Goal: Task Accomplishment & Management: Complete application form

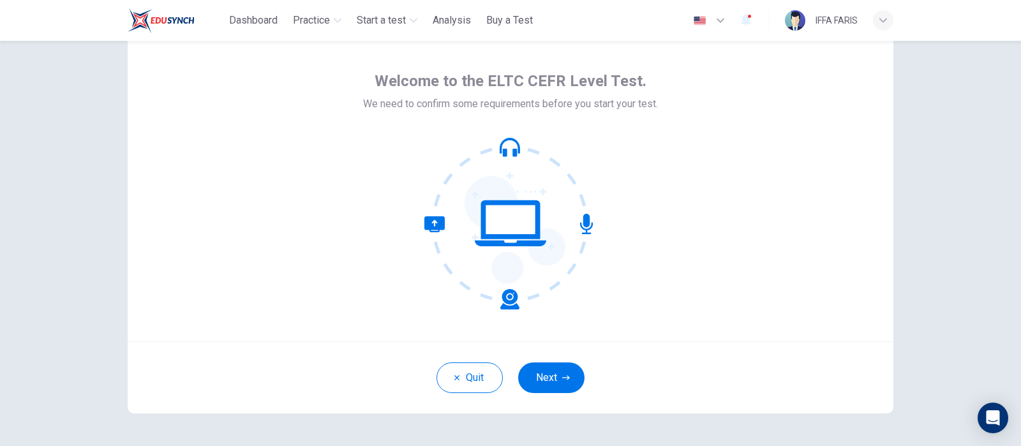
scroll to position [85, 0]
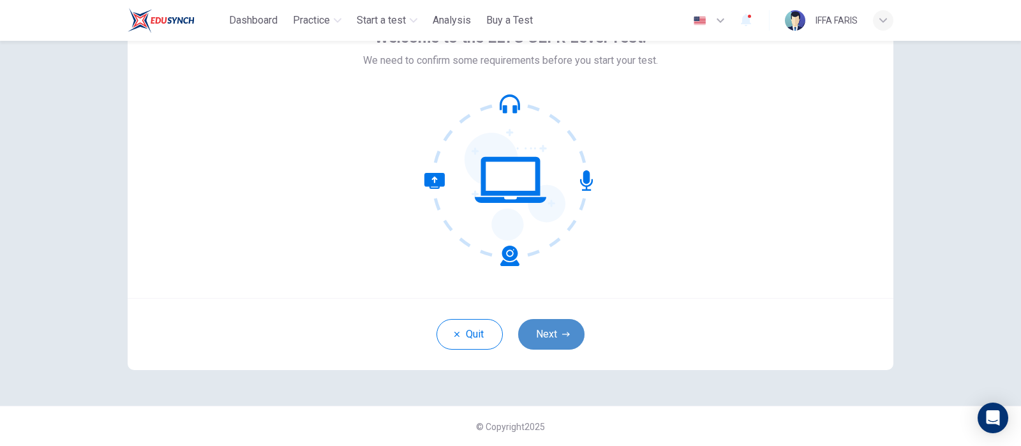
click at [533, 332] on button "Next" at bounding box center [551, 334] width 66 height 31
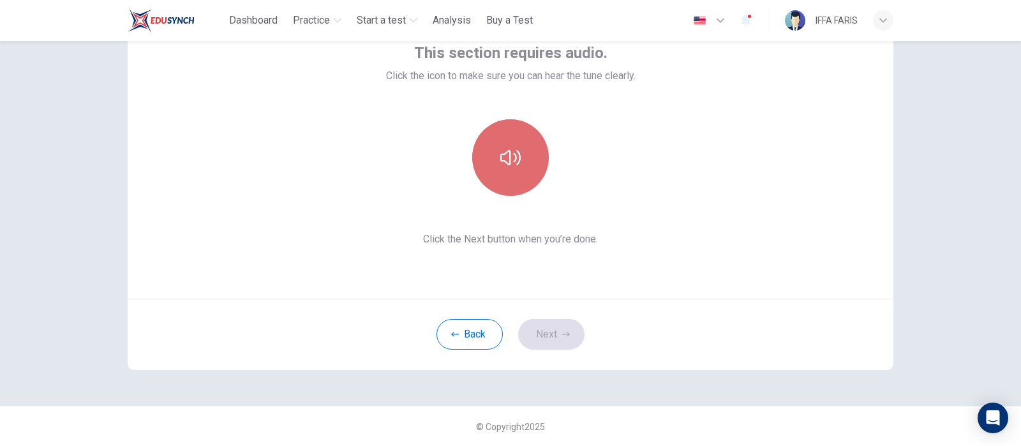
click at [533, 171] on button "button" at bounding box center [510, 157] width 77 height 77
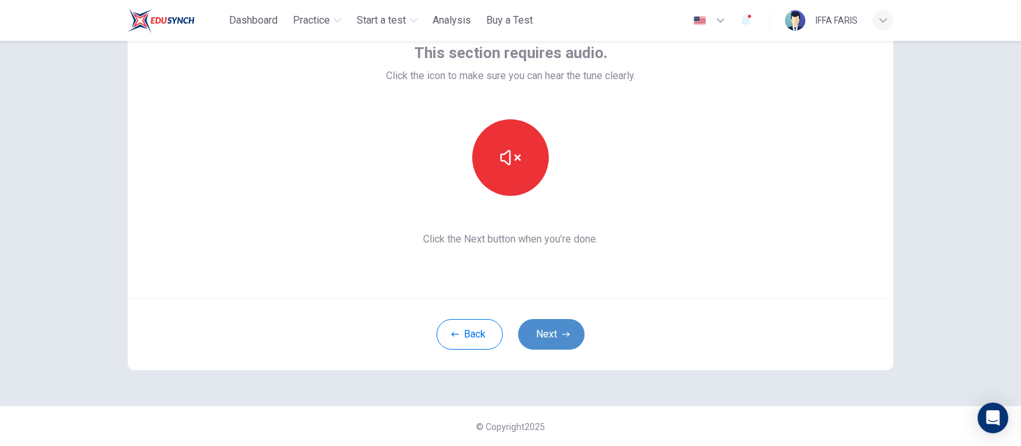
click at [539, 334] on button "Next" at bounding box center [551, 334] width 66 height 31
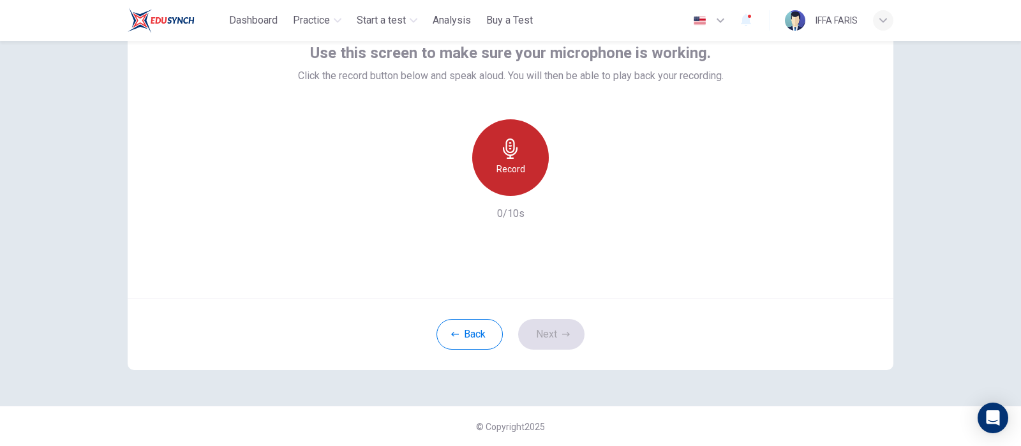
click at [504, 161] on h6 "Record" at bounding box center [510, 168] width 29 height 15
click at [504, 161] on h6 "Stop" at bounding box center [510, 168] width 19 height 15
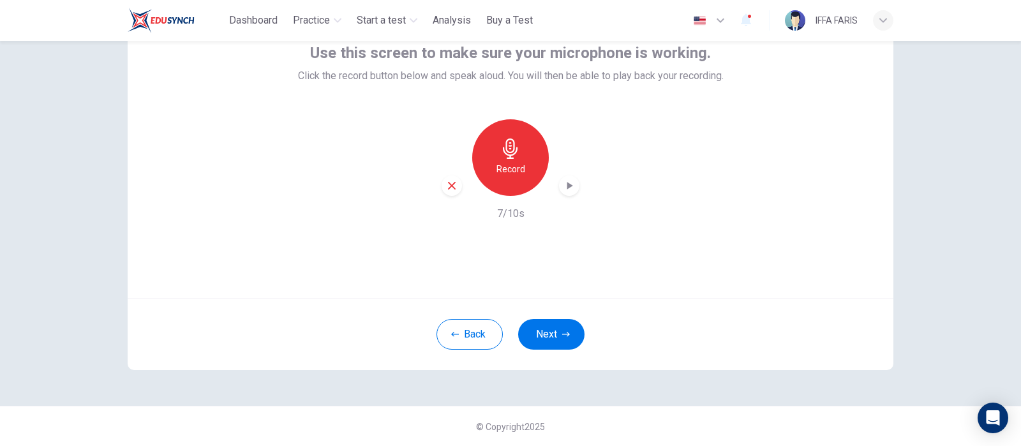
click at [568, 176] on div "button" at bounding box center [569, 185] width 20 height 20
click at [541, 339] on button "Next" at bounding box center [551, 334] width 66 height 31
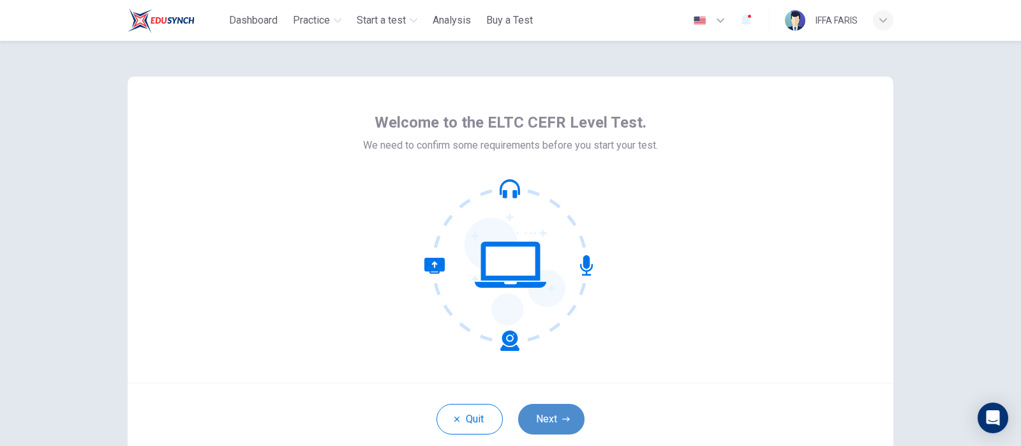
click at [540, 419] on button "Next" at bounding box center [551, 419] width 66 height 31
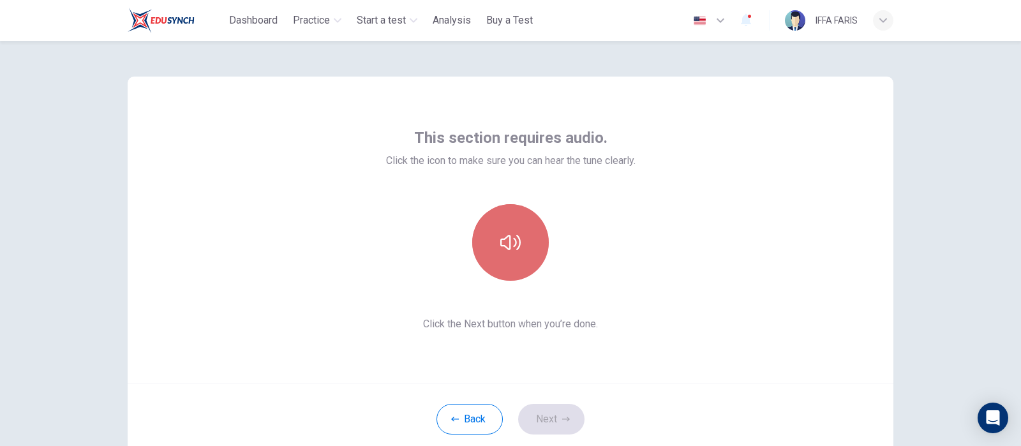
click at [507, 251] on icon "button" at bounding box center [510, 242] width 20 height 20
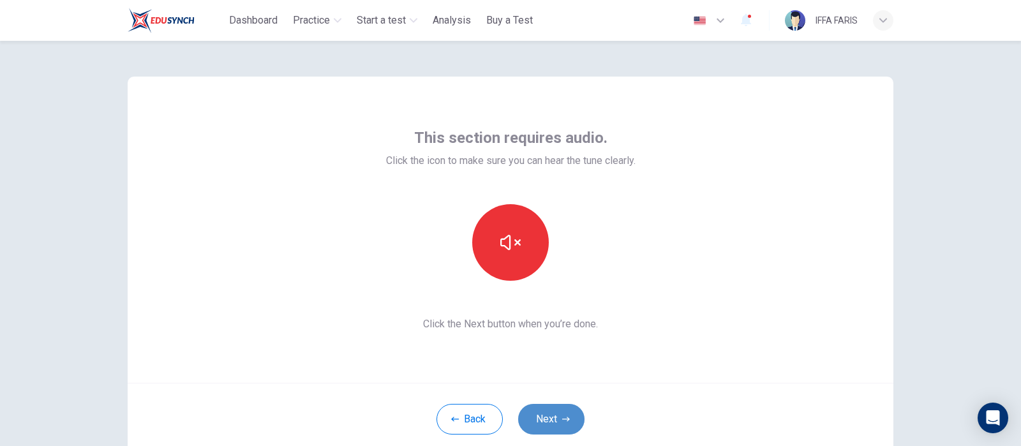
click at [539, 409] on button "Next" at bounding box center [551, 419] width 66 height 31
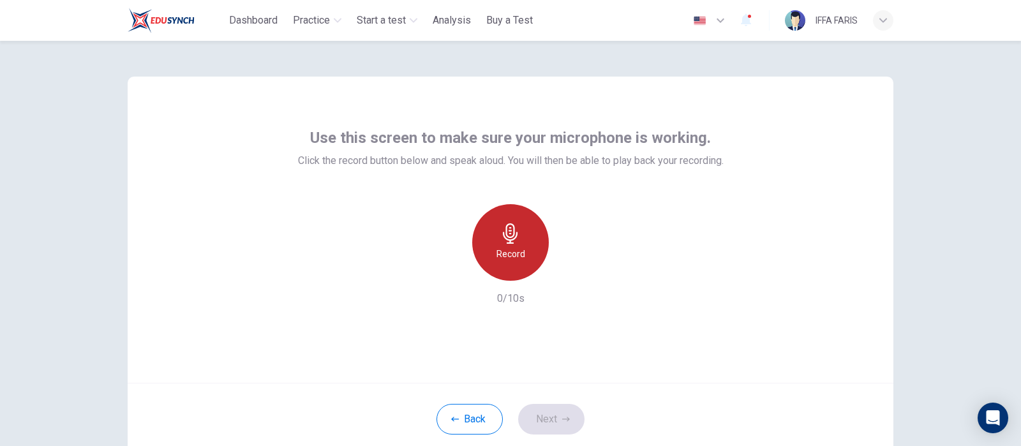
click at [513, 279] on div "Record" at bounding box center [510, 242] width 77 height 77
click at [514, 271] on div "Stop" at bounding box center [510, 242] width 77 height 77
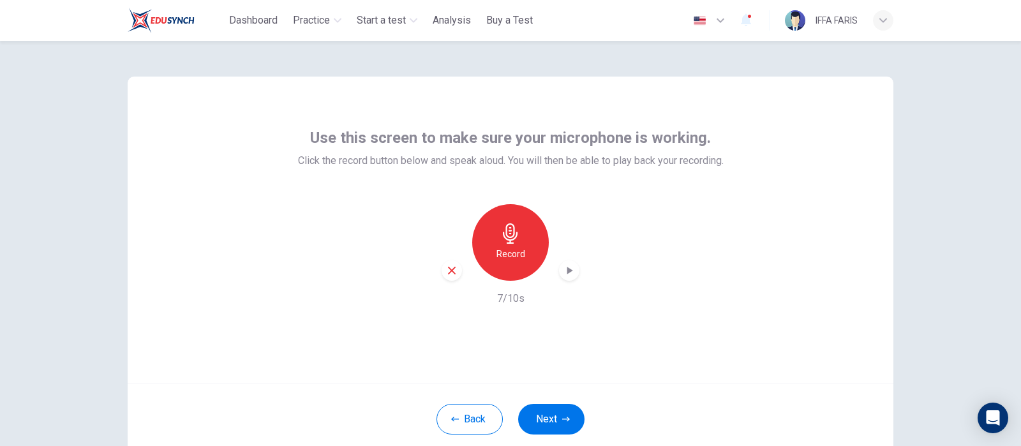
click at [563, 275] on icon "button" at bounding box center [569, 270] width 13 height 13
click at [565, 427] on button "Next" at bounding box center [551, 419] width 66 height 31
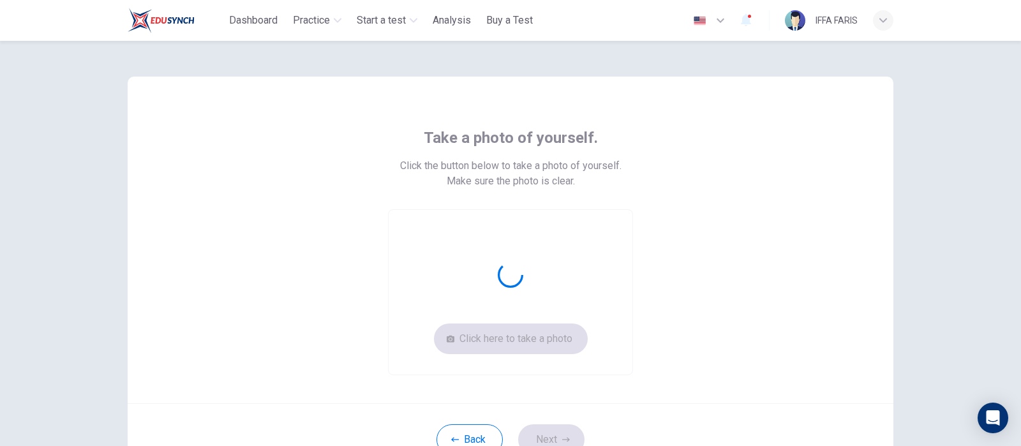
click at [744, 136] on div "Take a photo of yourself. Click the button below to take a photo of yourself. M…" at bounding box center [510, 252] width 577 height 248
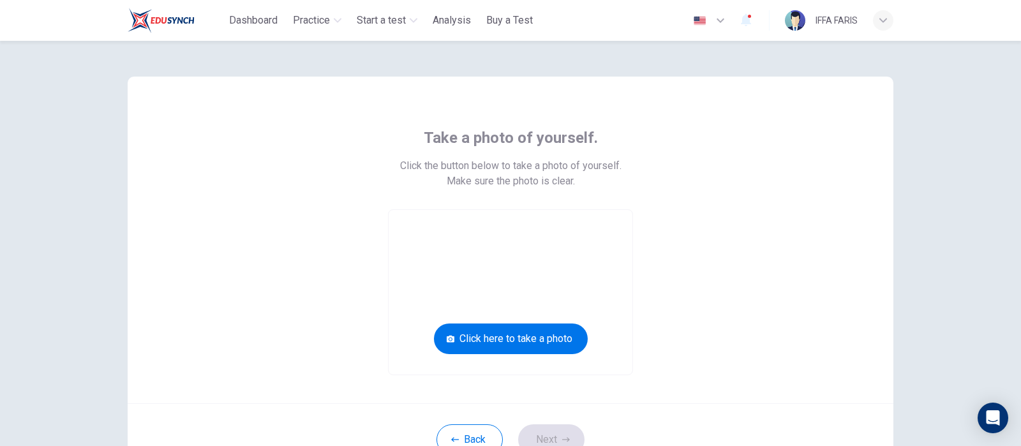
click at [588, 334] on video at bounding box center [511, 292] width 244 height 165
click at [556, 340] on button "Click here to take a photo" at bounding box center [511, 338] width 154 height 31
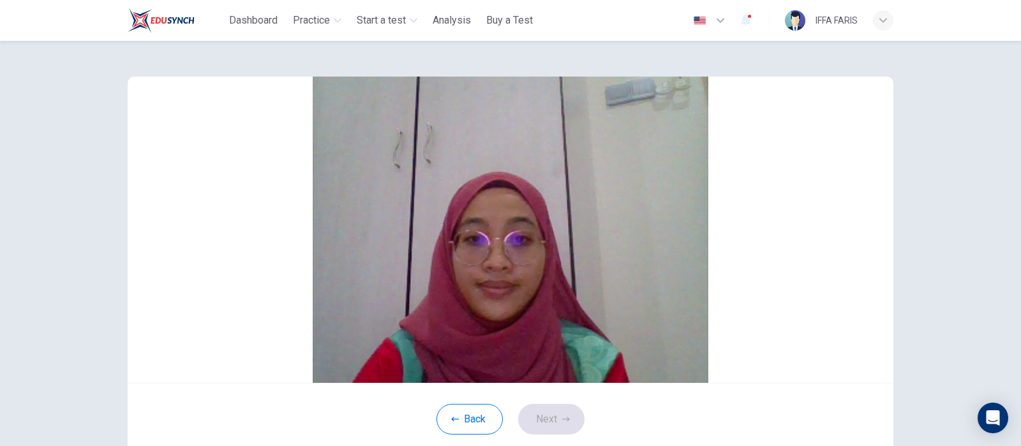
click at [536, 203] on button "Save" at bounding box center [525, 197] width 22 height 12
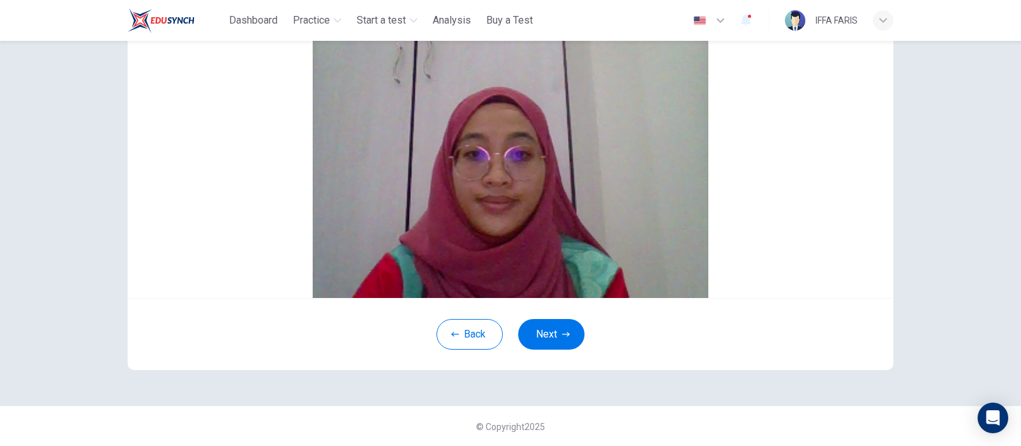
scroll to position [139, 0]
click at [558, 343] on button "Next" at bounding box center [551, 333] width 66 height 31
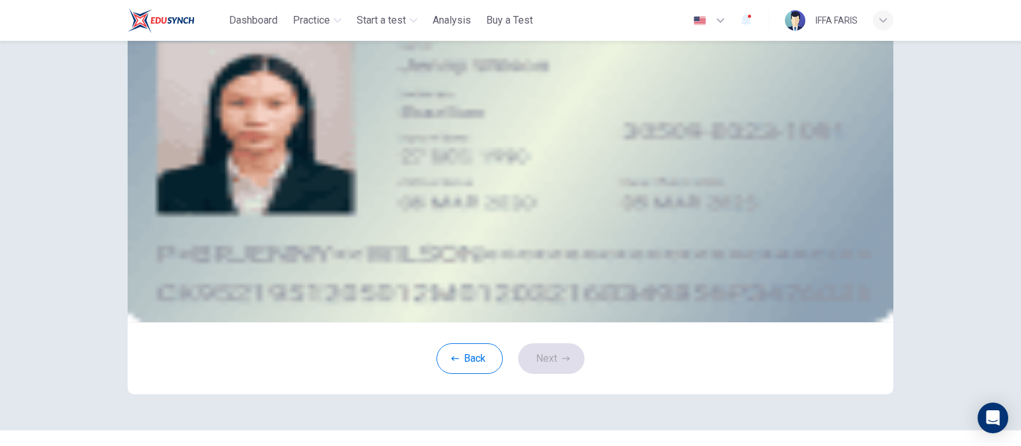
scroll to position [80, 0]
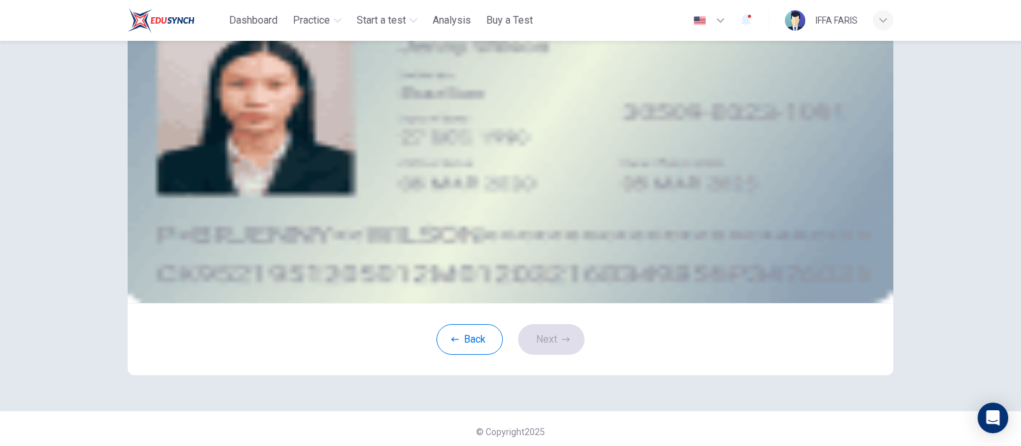
click at [296, 123] on span "Upload image" at bounding box center [265, 117] width 61 height 12
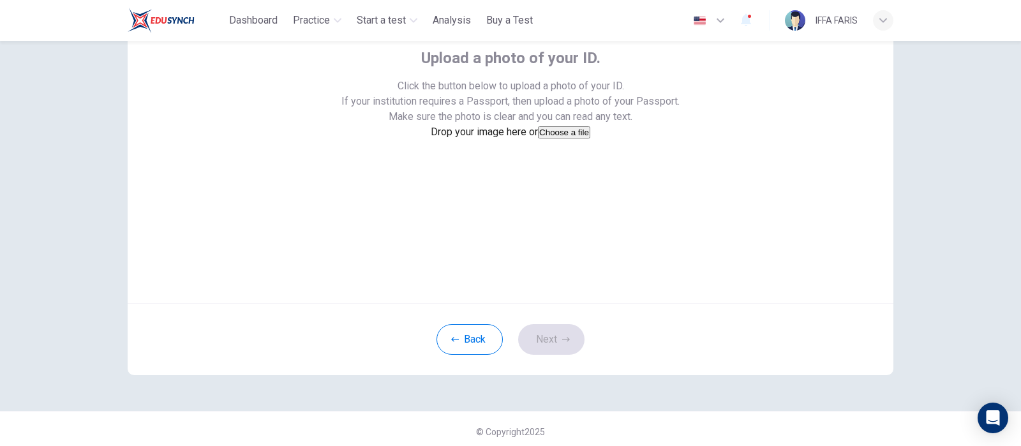
click at [538, 138] on button "Choose a file" at bounding box center [564, 132] width 52 height 12
click at [517, 170] on button "Save" at bounding box center [507, 164] width 22 height 12
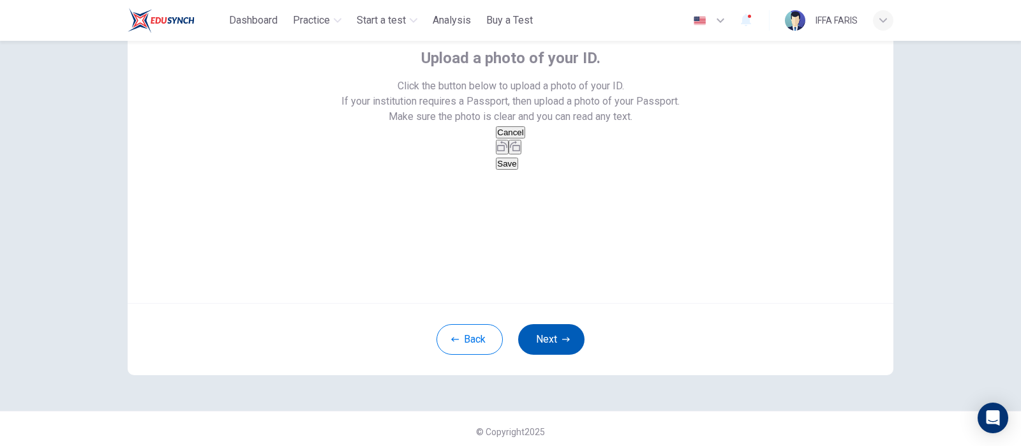
click at [552, 355] on button "Next" at bounding box center [551, 339] width 66 height 31
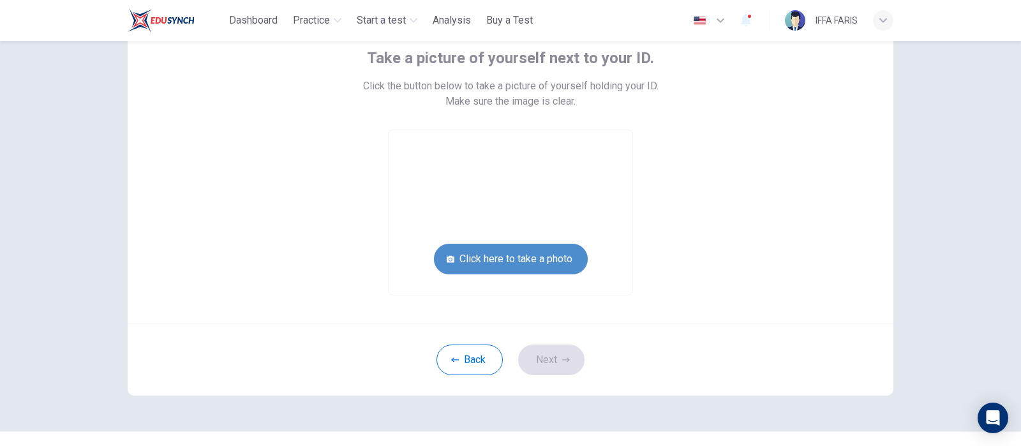
click at [554, 263] on button "Click here to take a photo" at bounding box center [511, 259] width 154 height 31
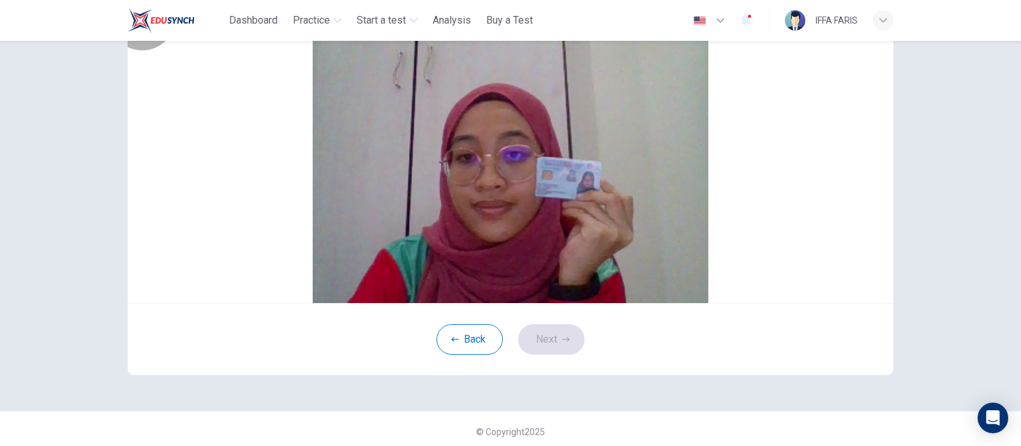
click at [536, 123] on button "Save" at bounding box center [525, 117] width 22 height 12
click at [541, 355] on button "Next" at bounding box center [551, 339] width 66 height 31
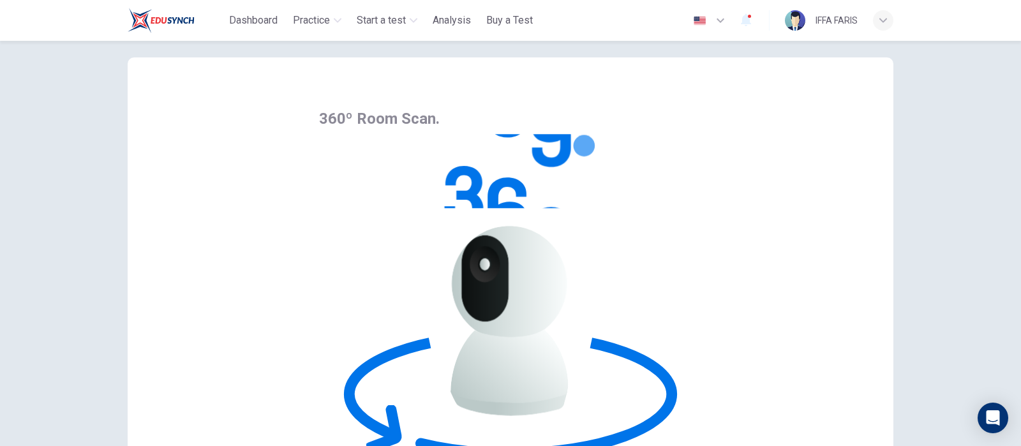
scroll to position [0, 0]
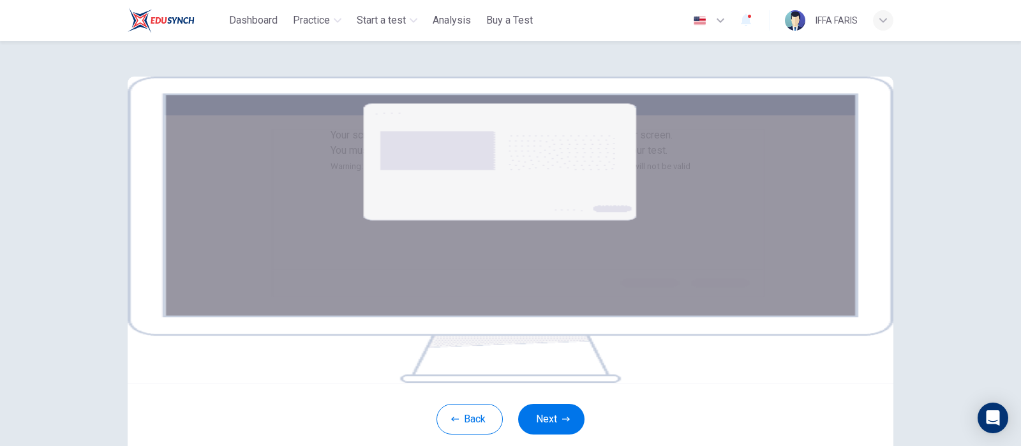
drag, startPoint x: 990, startPoint y: 394, endPoint x: 669, endPoint y: 86, distance: 444.5
click at [671, 87] on div "Your screen will also be recorded. Click the Next button to select your screen.…" at bounding box center [511, 230] width 766 height 306
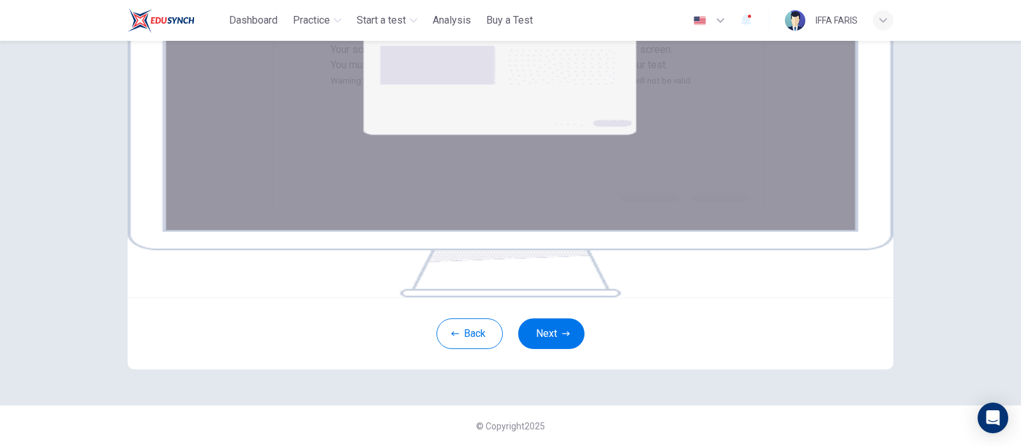
scroll to position [216, 0]
click at [543, 336] on button "Next" at bounding box center [551, 333] width 66 height 31
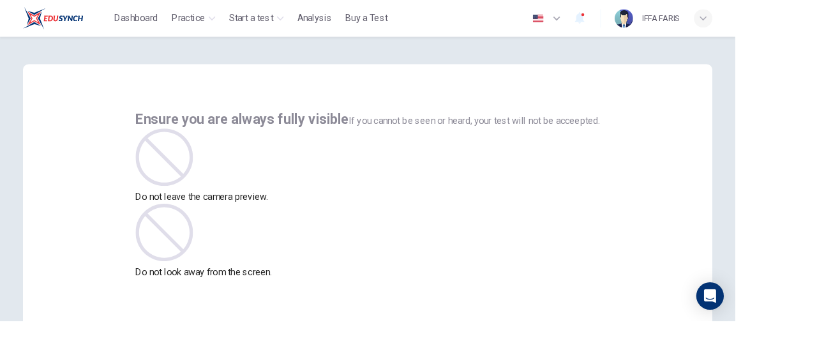
scroll to position [6, 0]
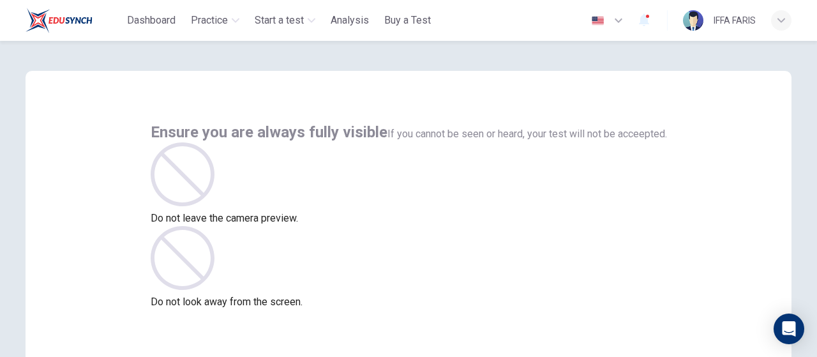
drag, startPoint x: 992, startPoint y: 15, endPoint x: 410, endPoint y: 77, distance: 585.1
click at [410, 77] on div "Ensure you are always fully visible If you cannot be seen or heard, your test w…" at bounding box center [409, 224] width 766 height 306
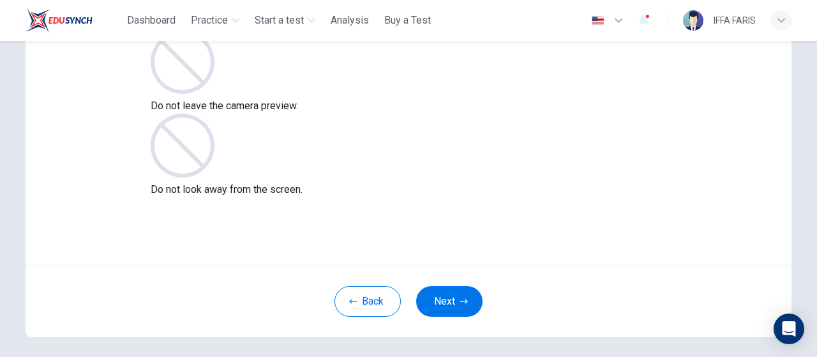
scroll to position [175, 0]
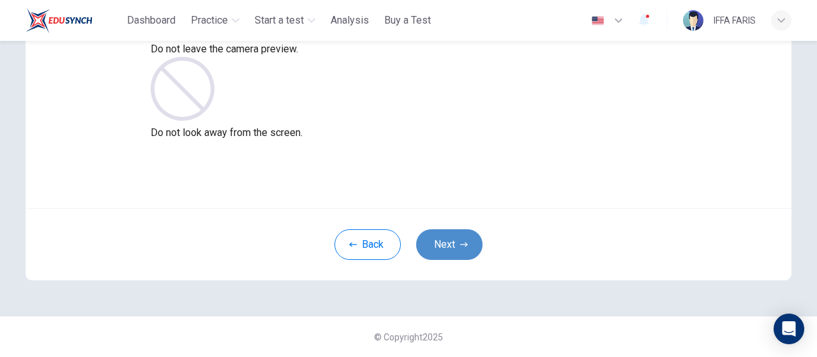
click at [462, 249] on button "Next" at bounding box center [449, 244] width 66 height 31
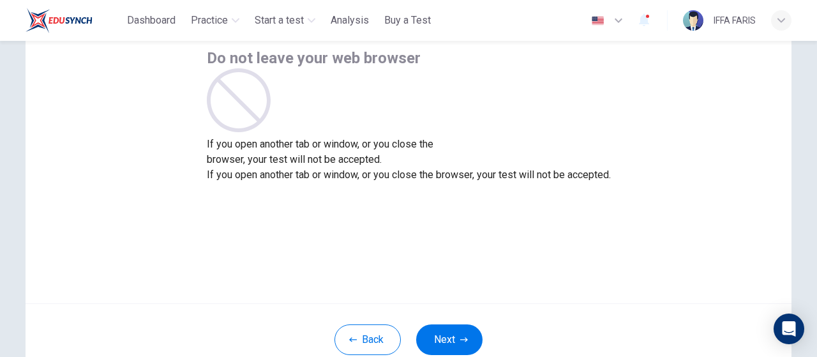
scroll to position [111, 0]
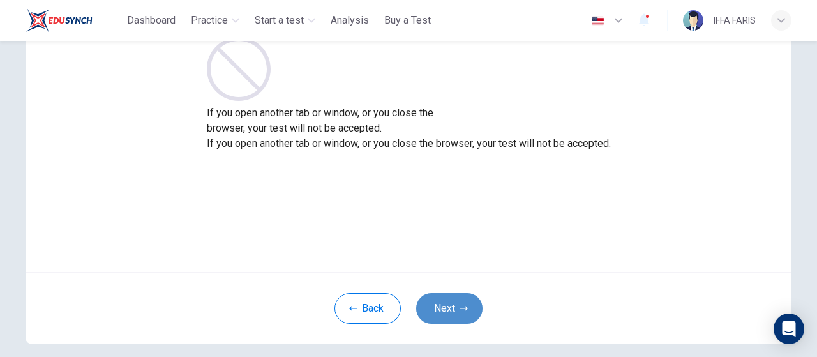
click at [458, 303] on button "Next" at bounding box center [449, 308] width 66 height 31
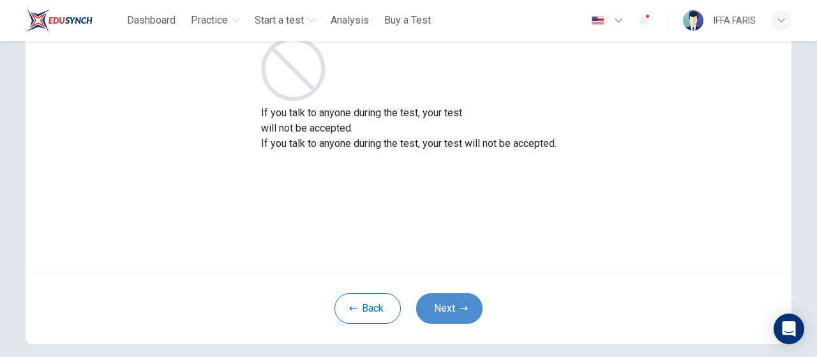
click at [458, 300] on button "Next" at bounding box center [449, 308] width 66 height 31
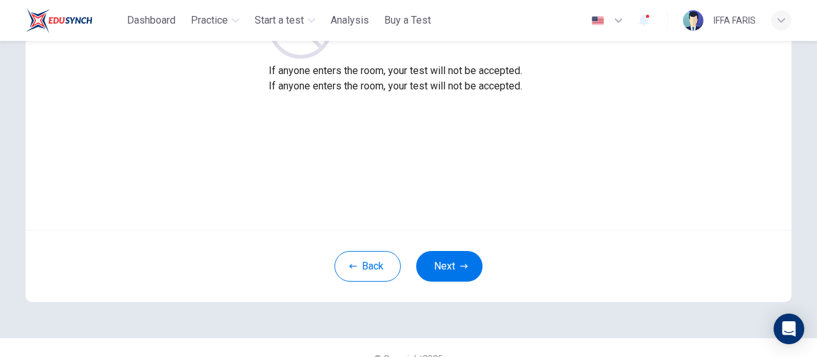
scroll to position [175, 0]
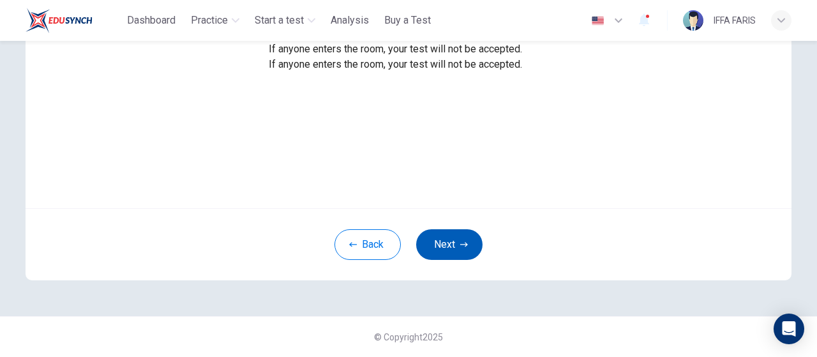
click at [460, 244] on icon "button" at bounding box center [464, 244] width 8 height 4
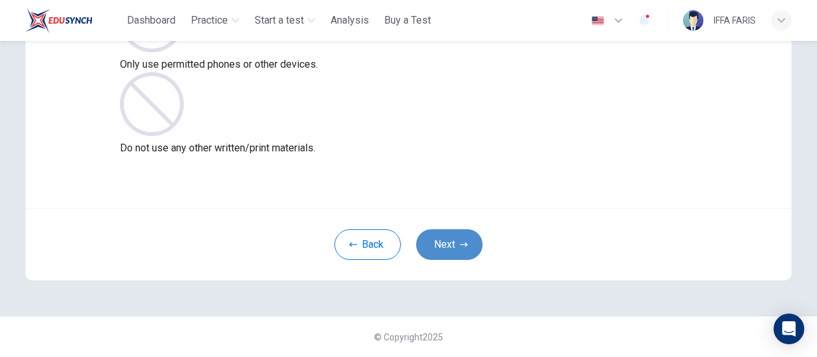
click at [450, 249] on button "Next" at bounding box center [449, 244] width 66 height 31
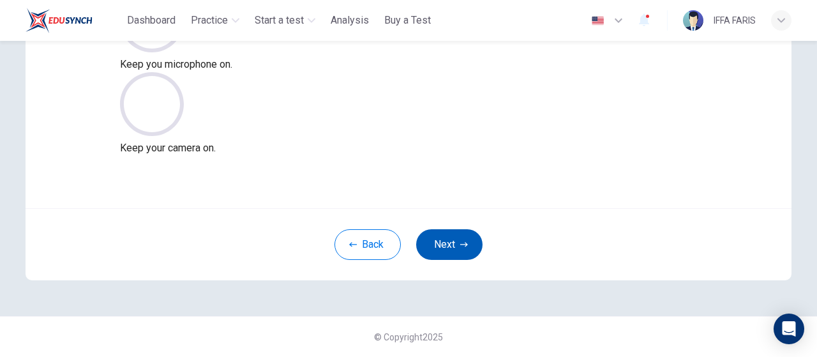
click at [457, 238] on button "Next" at bounding box center [449, 244] width 66 height 31
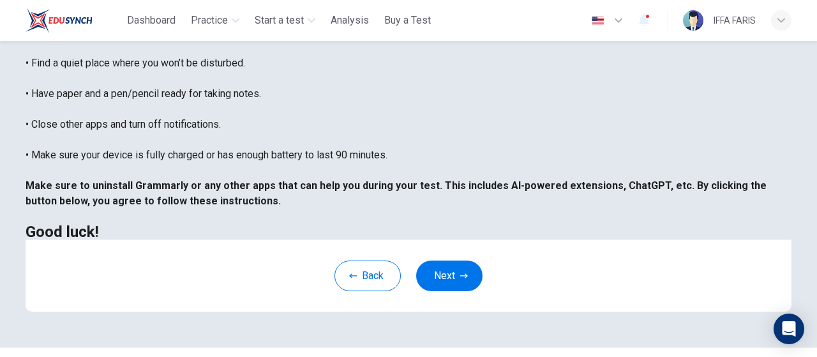
scroll to position [353, 0]
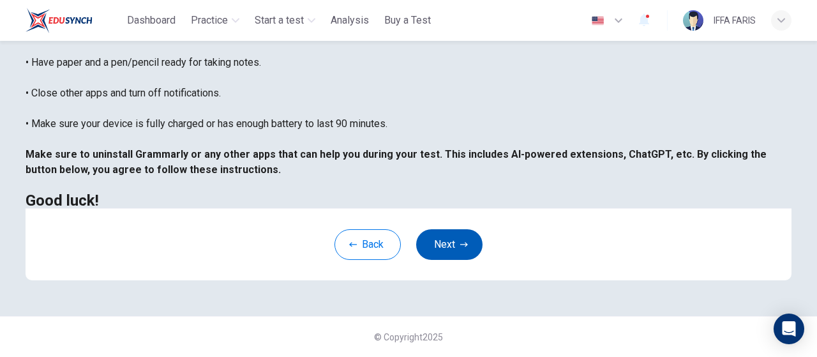
click at [459, 234] on button "Next" at bounding box center [449, 244] width 66 height 31
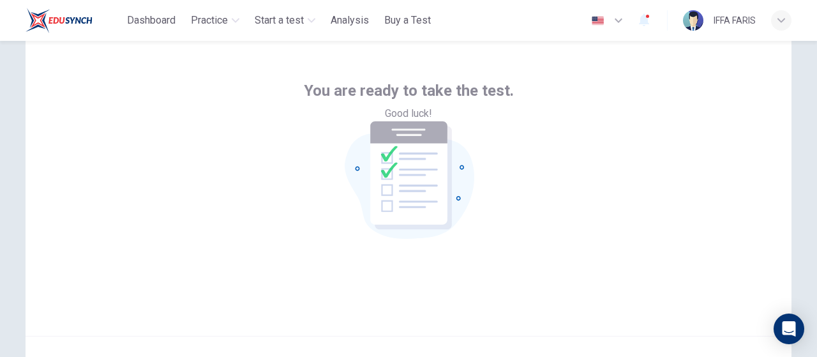
scroll to position [175, 0]
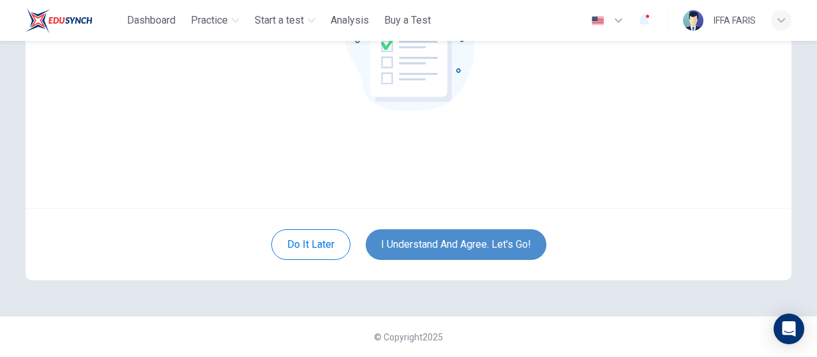
click at [456, 253] on button "I understand and agree. Let’s go!" at bounding box center [456, 244] width 181 height 31
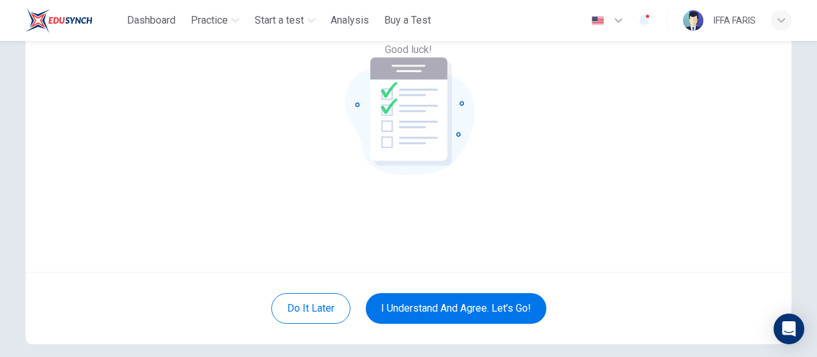
scroll to position [47, 0]
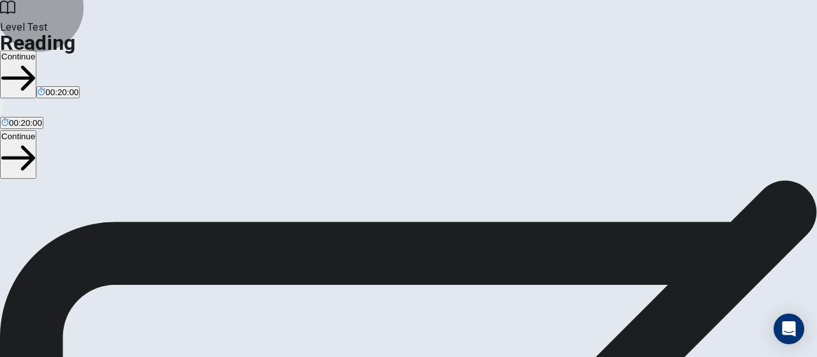
click at [36, 50] on button "Continue" at bounding box center [18, 74] width 36 height 48
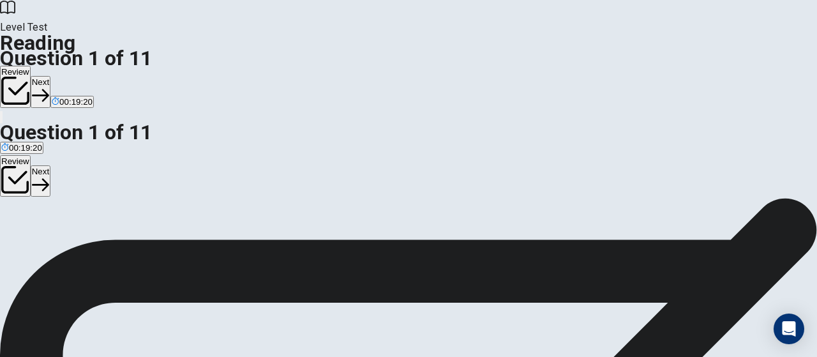
scroll to position [319, 0]
click at [50, 76] on button "Next" at bounding box center [41, 91] width 20 height 31
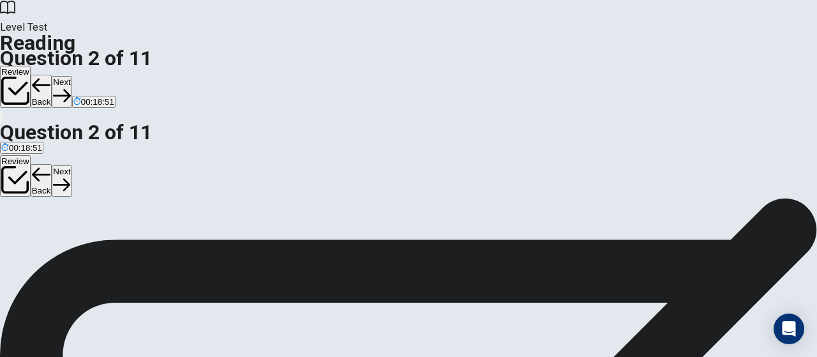
click at [71, 76] on button "Next" at bounding box center [62, 91] width 20 height 31
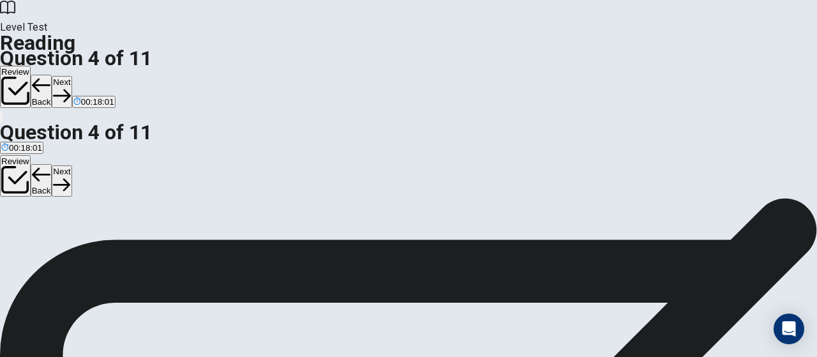
scroll to position [64, 0]
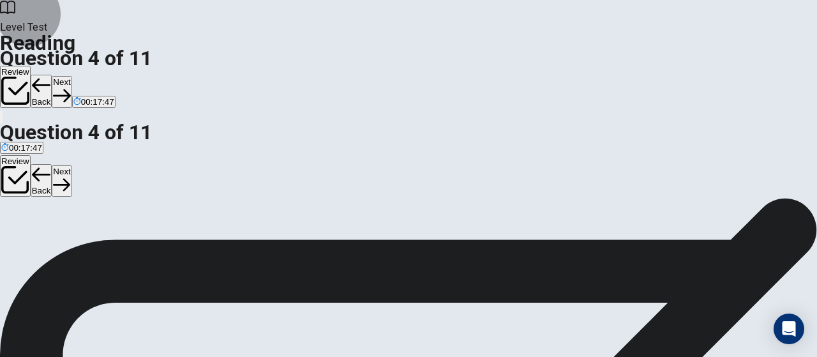
click at [71, 76] on button "Next" at bounding box center [62, 91] width 20 height 31
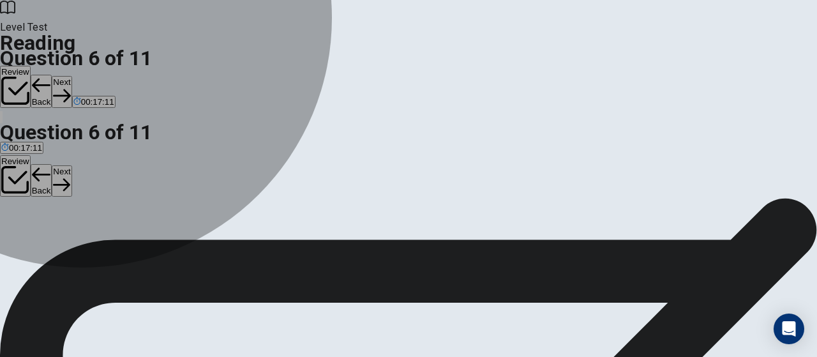
drag, startPoint x: 131, startPoint y: 261, endPoint x: 165, endPoint y: 246, distance: 37.1
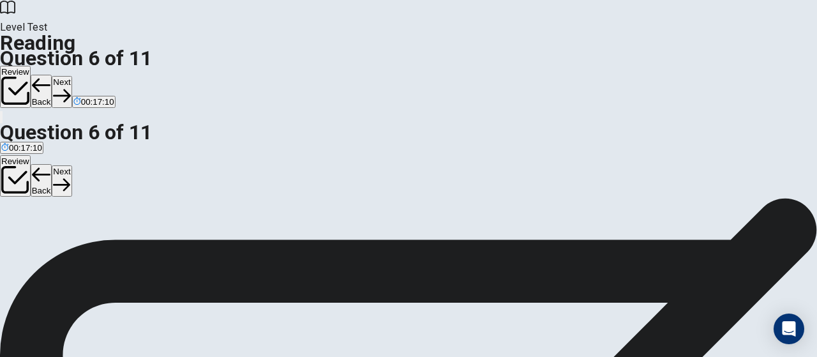
click at [71, 76] on button "Next" at bounding box center [62, 91] width 20 height 31
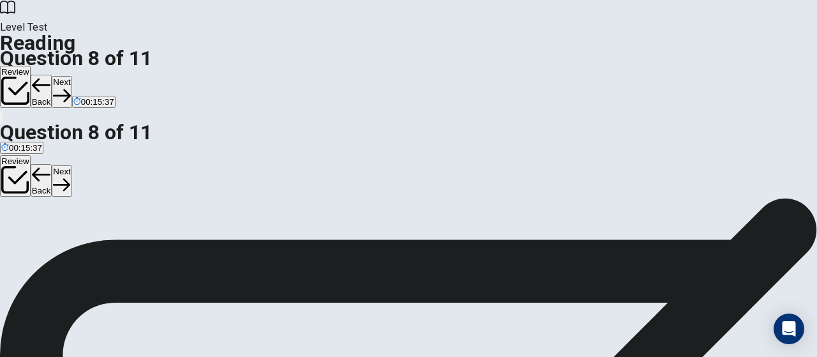
scroll to position [0, 0]
click at [71, 76] on button "Next" at bounding box center [62, 91] width 20 height 31
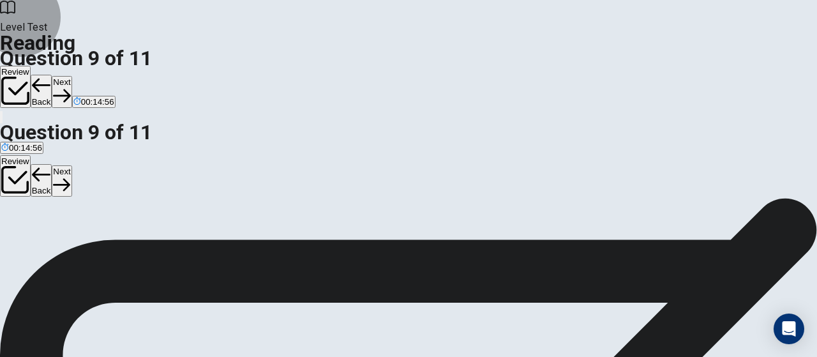
click at [71, 76] on button "Next" at bounding box center [62, 91] width 20 height 31
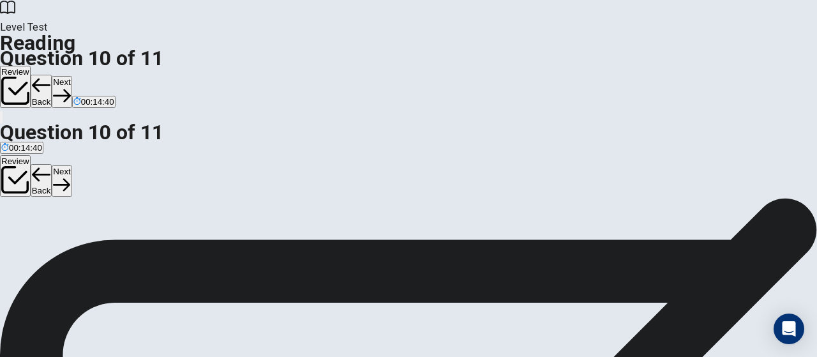
scroll to position [128, 0]
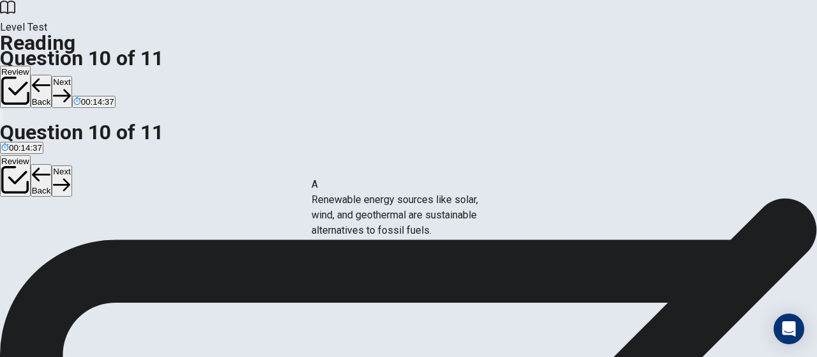
drag, startPoint x: 138, startPoint y: 216, endPoint x: 404, endPoint y: 237, distance: 266.8
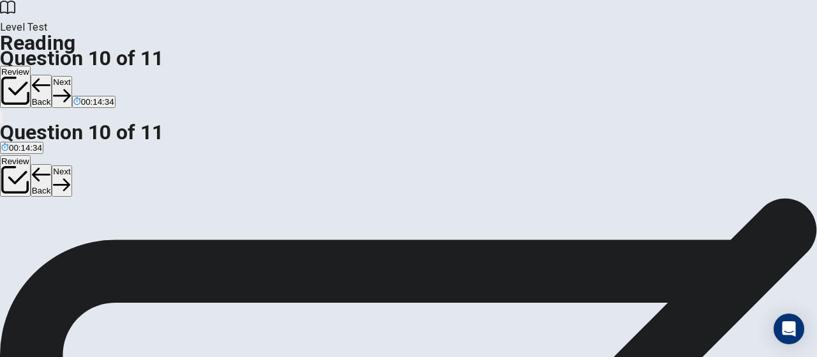
scroll to position [161, 0]
drag, startPoint x: 135, startPoint y: 253, endPoint x: 415, endPoint y: 266, distance: 280.4
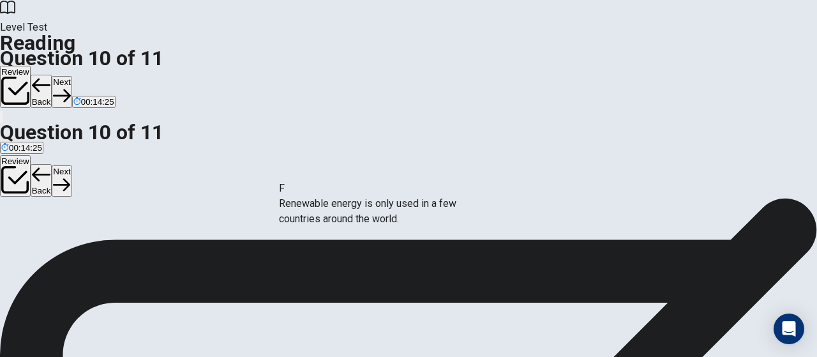
drag, startPoint x: 182, startPoint y: 241, endPoint x: 386, endPoint y: 212, distance: 205.5
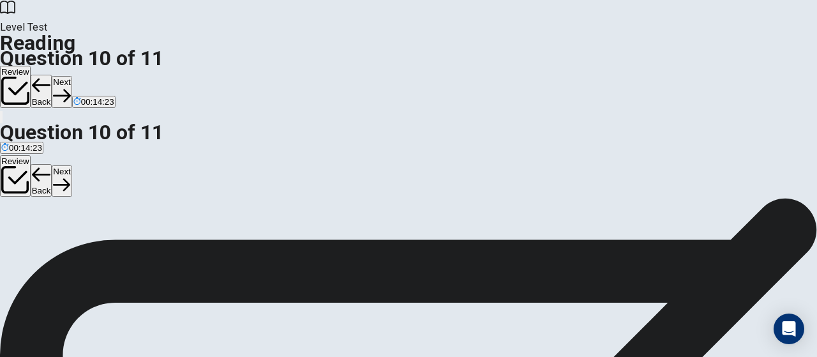
scroll to position [0, 0]
click at [71, 76] on button "Next" at bounding box center [62, 91] width 20 height 31
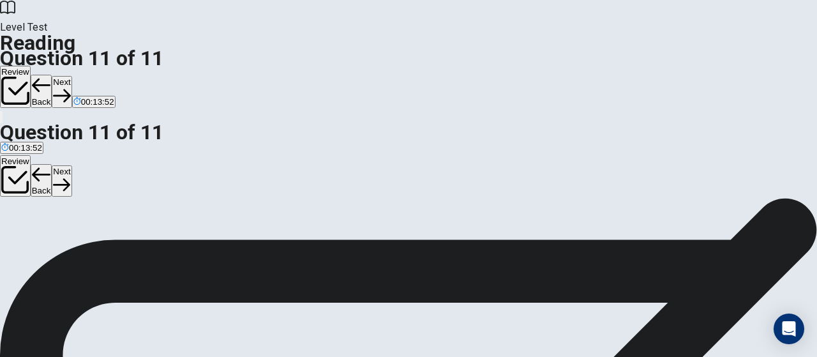
scroll to position [128, 0]
drag, startPoint x: 158, startPoint y: 189, endPoint x: 624, endPoint y: 187, distance: 465.7
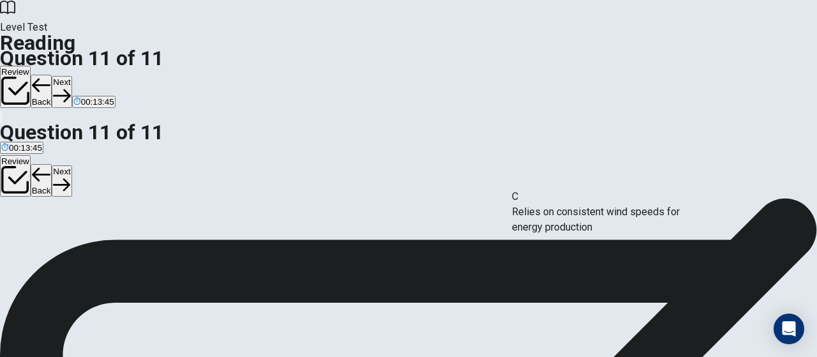
drag, startPoint x: 162, startPoint y: 286, endPoint x: 630, endPoint y: 216, distance: 472.9
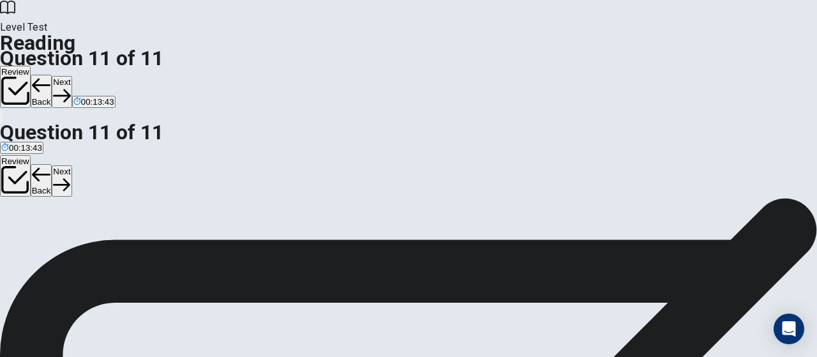
scroll to position [0, 0]
drag, startPoint x: 133, startPoint y: 235, endPoint x: 119, endPoint y: 219, distance: 21.3
drag, startPoint x: 139, startPoint y: 293, endPoint x: 621, endPoint y: 293, distance: 482.3
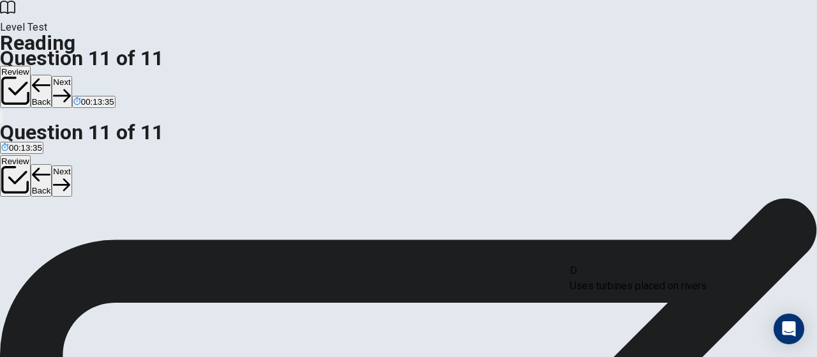
drag, startPoint x: 139, startPoint y: 291, endPoint x: 664, endPoint y: 295, distance: 525.1
drag, startPoint x: 154, startPoint y: 85, endPoint x: 311, endPoint y: 108, distance: 158.6
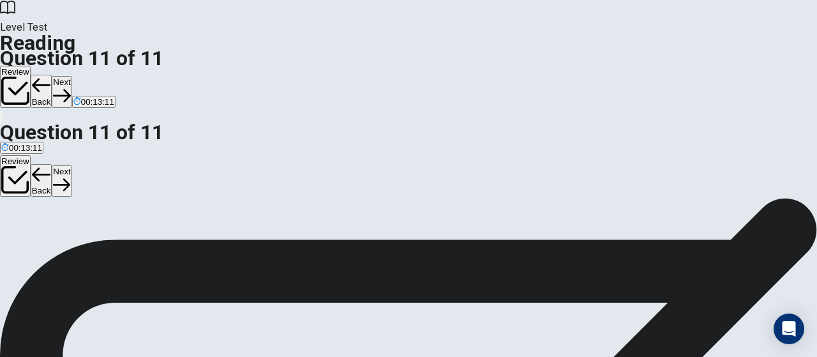
scroll to position [28, 0]
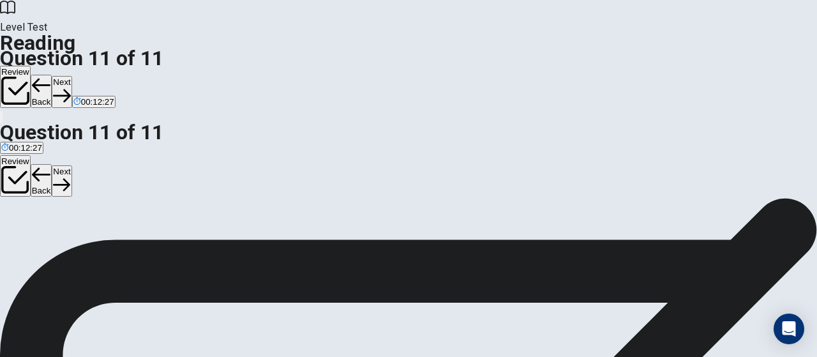
drag, startPoint x: 153, startPoint y: 228, endPoint x: 391, endPoint y: 167, distance: 245.7
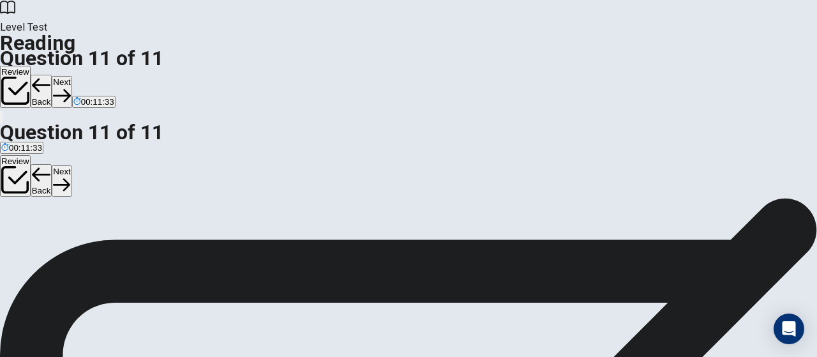
scroll to position [64, 0]
drag, startPoint x: 444, startPoint y: 244, endPoint x: 698, endPoint y: 278, distance: 256.2
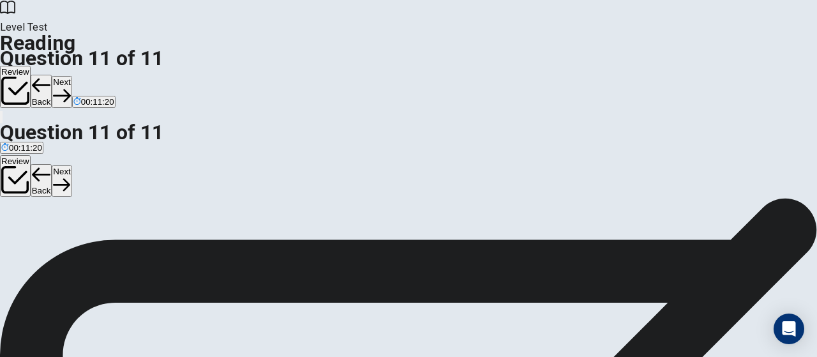
scroll to position [54, 0]
click at [71, 76] on button "Next" at bounding box center [62, 91] width 20 height 31
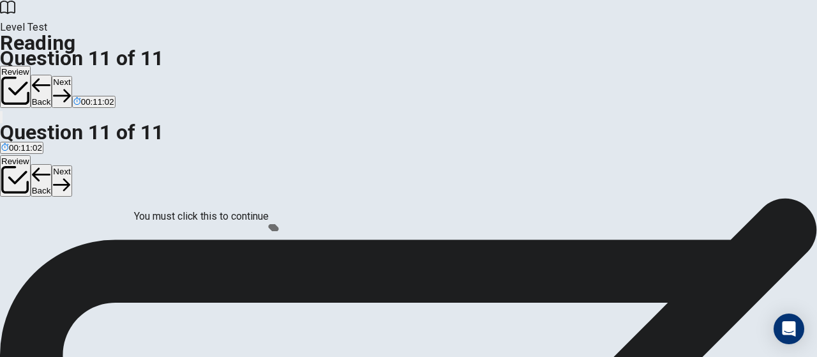
click at [52, 75] on button "Back" at bounding box center [42, 91] width 22 height 33
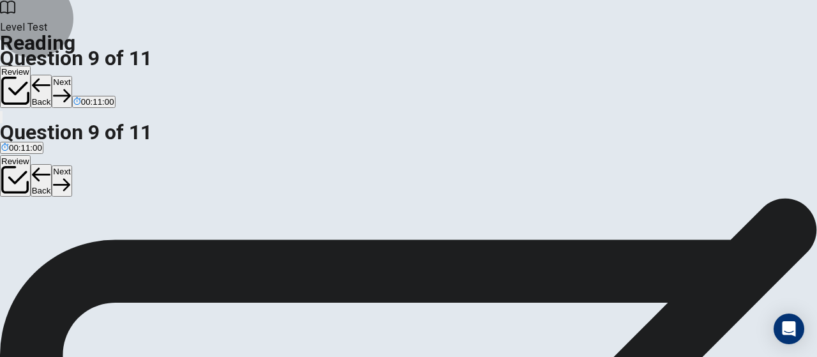
click at [52, 75] on button "Back" at bounding box center [42, 91] width 22 height 33
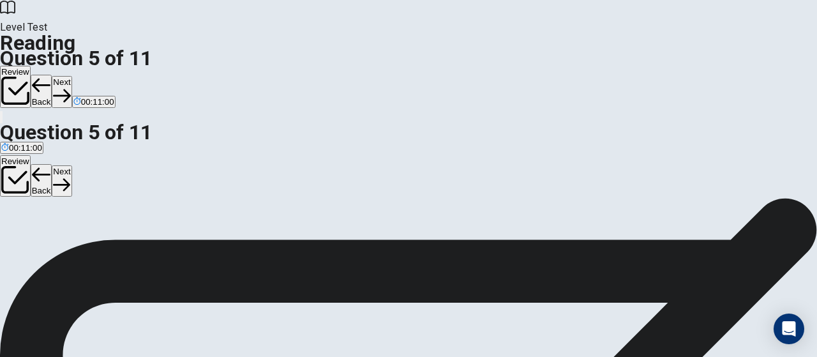
click at [52, 75] on button "Back" at bounding box center [42, 91] width 22 height 33
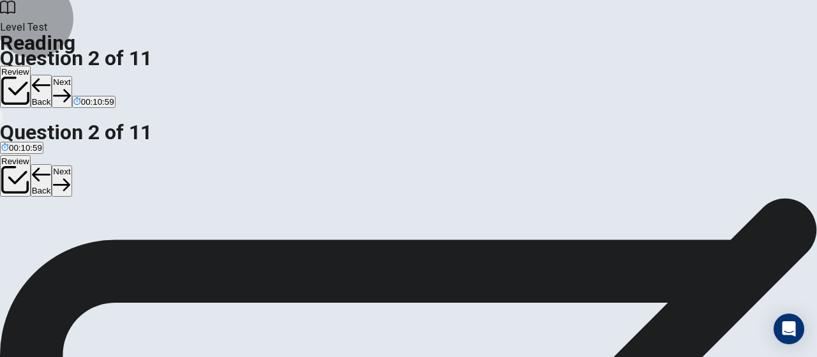
click at [52, 75] on button "Back" at bounding box center [42, 91] width 22 height 33
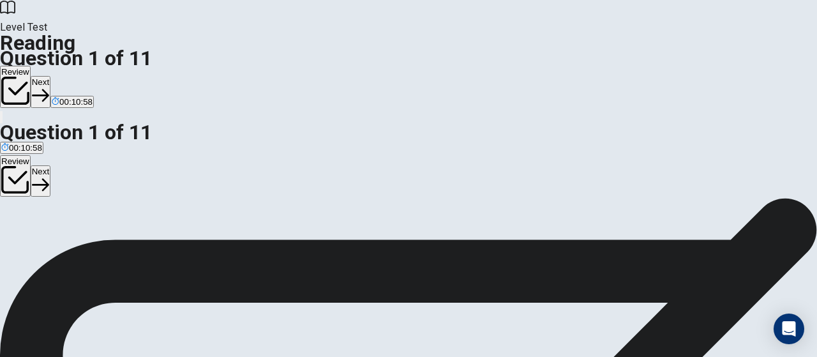
scroll to position [0, 0]
click at [31, 66] on button "Review" at bounding box center [15, 87] width 31 height 42
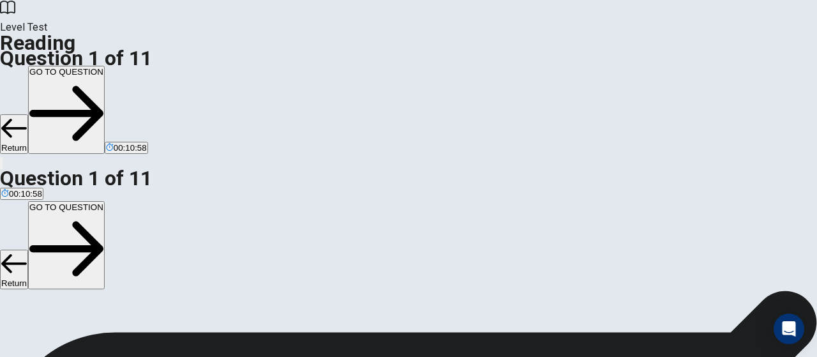
scroll to position [225, 0]
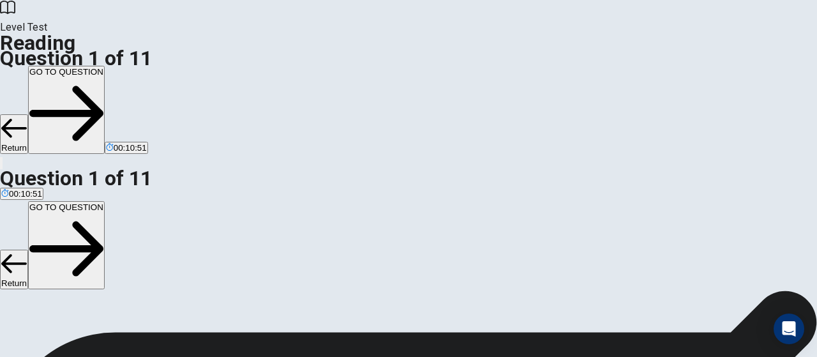
click at [105, 66] on button "GO TO QUESTION" at bounding box center [66, 110] width 77 height 88
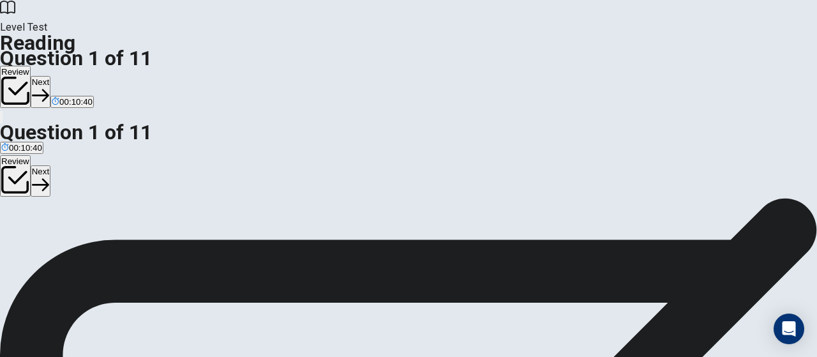
scroll to position [319, 0]
click at [50, 76] on button "Next" at bounding box center [41, 91] width 20 height 31
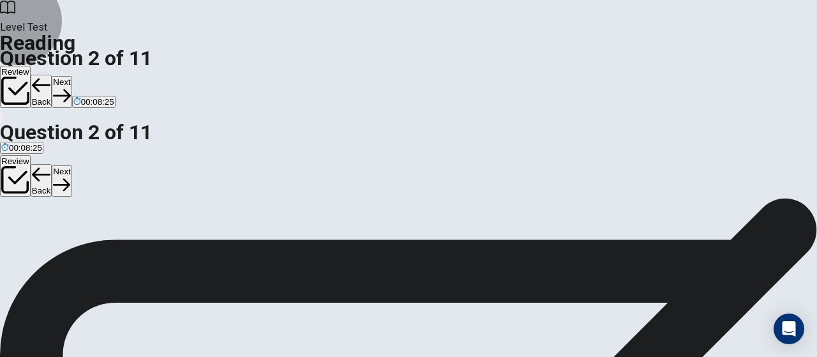
click at [71, 76] on button "Next" at bounding box center [62, 91] width 20 height 31
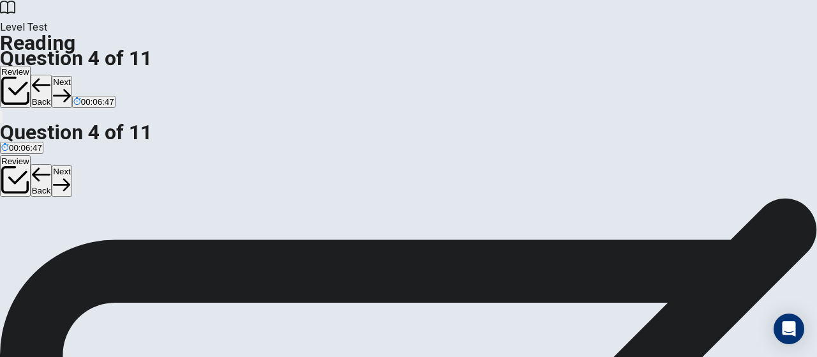
scroll to position [219, 0]
click at [71, 76] on button "Next" at bounding box center [62, 91] width 20 height 31
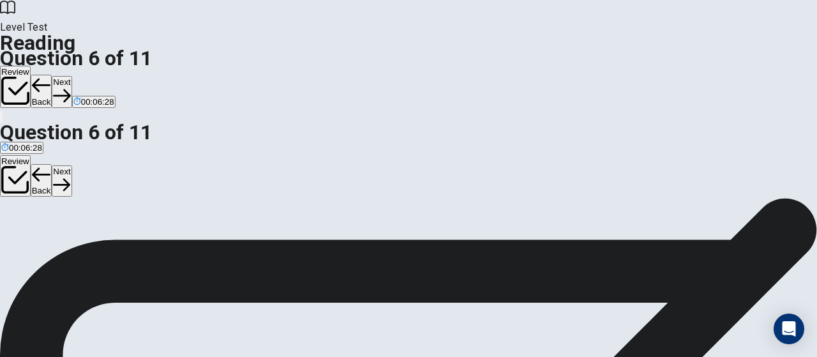
click at [71, 76] on button "Next" at bounding box center [62, 91] width 20 height 31
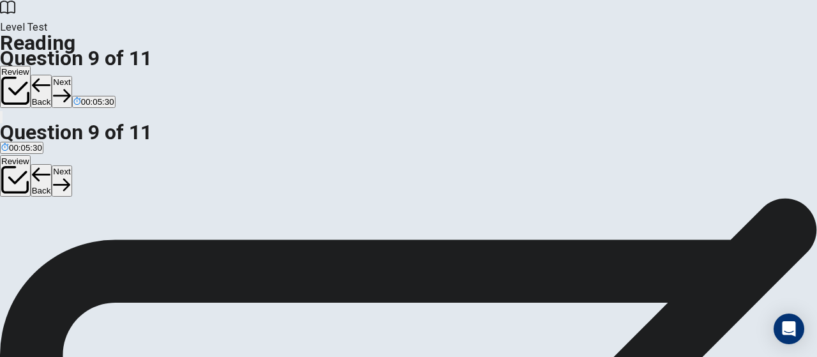
scroll to position [0, 0]
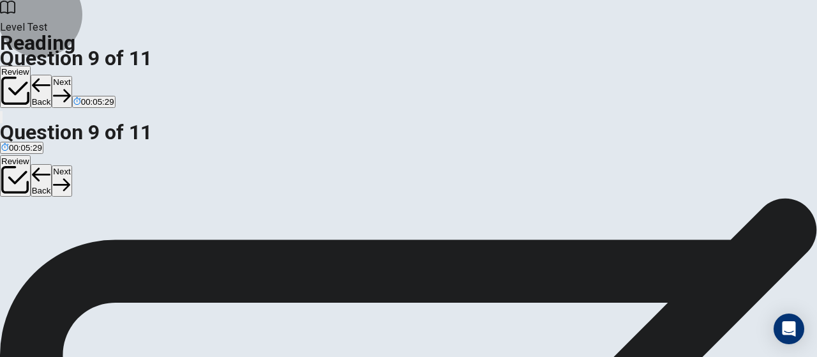
click at [70, 87] on icon "button" at bounding box center [61, 95] width 17 height 17
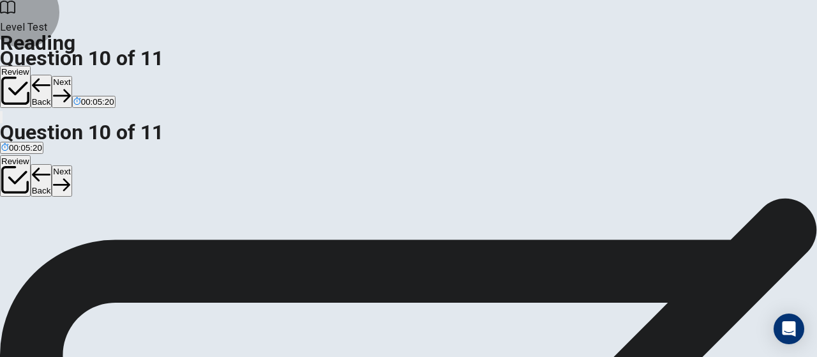
click at [71, 76] on button "Next" at bounding box center [62, 91] width 20 height 31
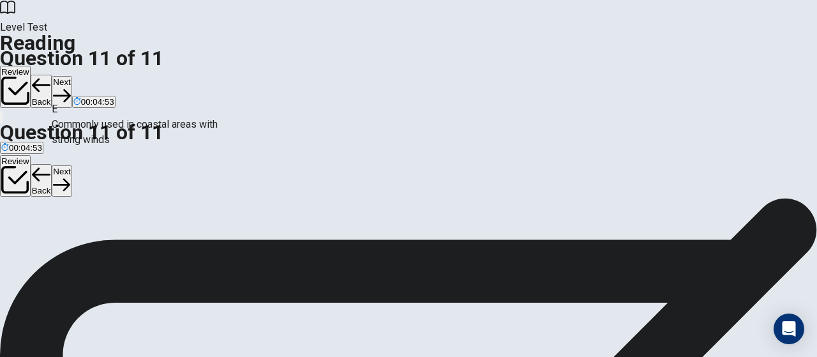
drag, startPoint x: 168, startPoint y: 127, endPoint x: 174, endPoint y: 136, distance: 11.0
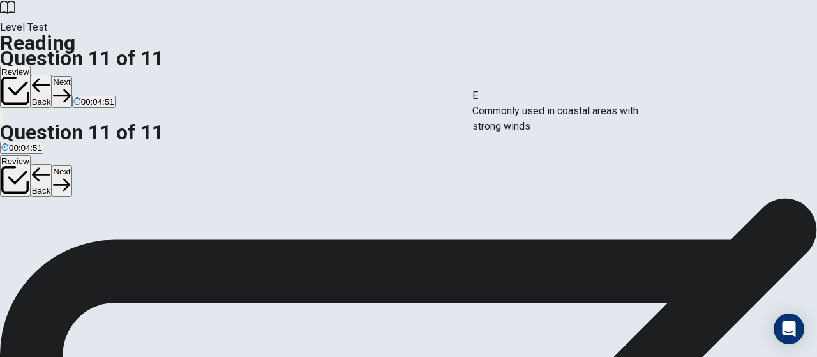
drag, startPoint x: 150, startPoint y: 138, endPoint x: 580, endPoint y: 131, distance: 430.1
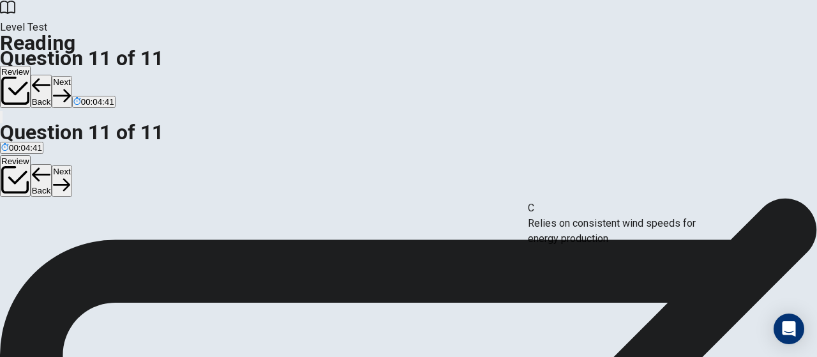
drag, startPoint x: 165, startPoint y: 295, endPoint x: 648, endPoint y: 234, distance: 486.9
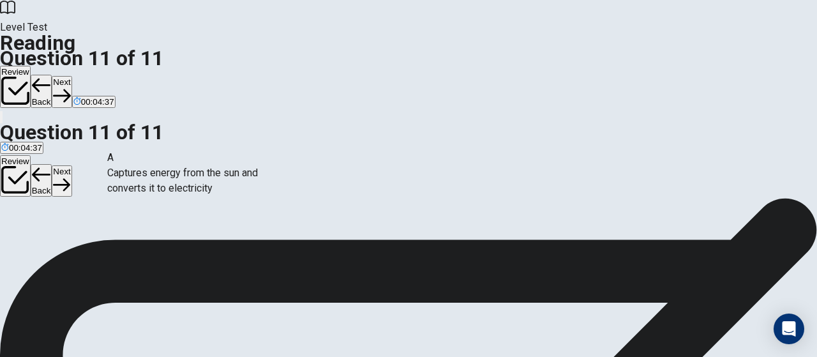
scroll to position [0, 0]
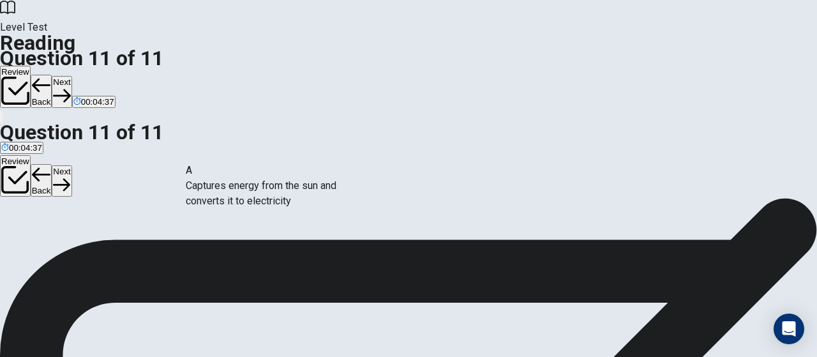
drag, startPoint x: 177, startPoint y: 181, endPoint x: 330, endPoint y: 212, distance: 156.2
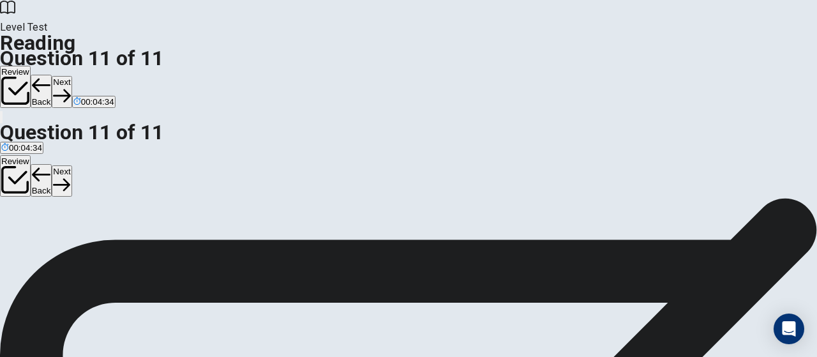
scroll to position [28, 0]
drag, startPoint x: 169, startPoint y: 312, endPoint x: 376, endPoint y: 253, distance: 215.7
drag, startPoint x: 163, startPoint y: 111, endPoint x: 381, endPoint y: 242, distance: 254.2
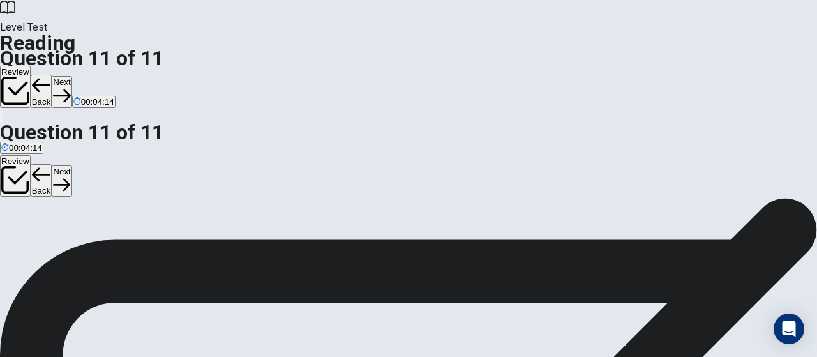
click at [31, 66] on button "Review" at bounding box center [15, 87] width 31 height 42
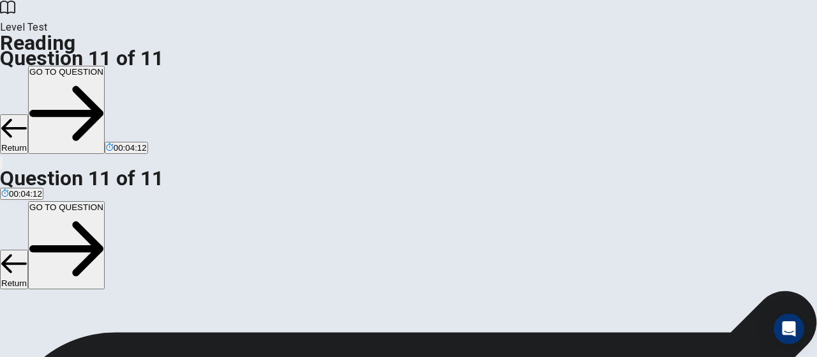
scroll to position [33, 0]
click at [105, 66] on button "GO TO QUESTION" at bounding box center [66, 110] width 77 height 88
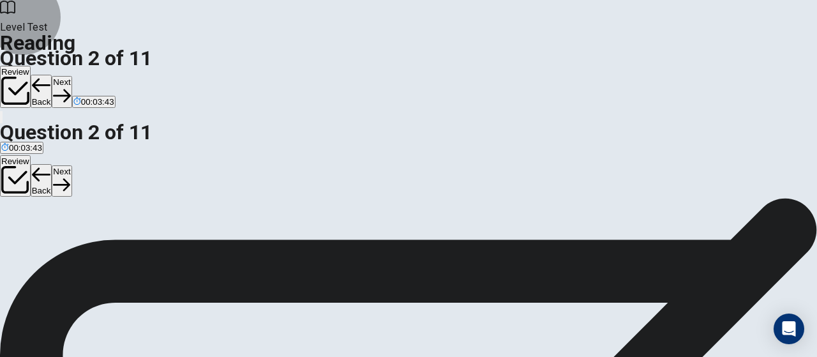
click at [71, 76] on button "Next" at bounding box center [62, 91] width 20 height 31
click at [619, 66] on div "Review Back Next 00:03:41" at bounding box center [408, 87] width 817 height 43
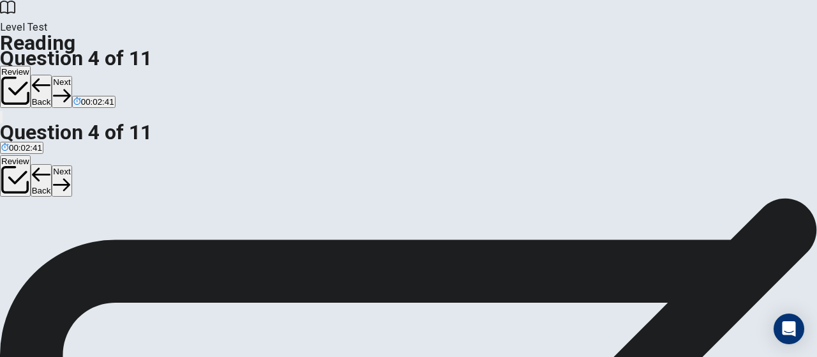
scroll to position [128, 0]
click at [625, 66] on div "Review Back Next 00:02:41" at bounding box center [408, 95] width 817 height 59
click at [71, 76] on button "Next" at bounding box center [62, 91] width 20 height 31
click at [622, 66] on div "Review Back Next 00:02:39" at bounding box center [408, 87] width 817 height 43
click at [71, 76] on button "Next" at bounding box center [62, 91] width 20 height 31
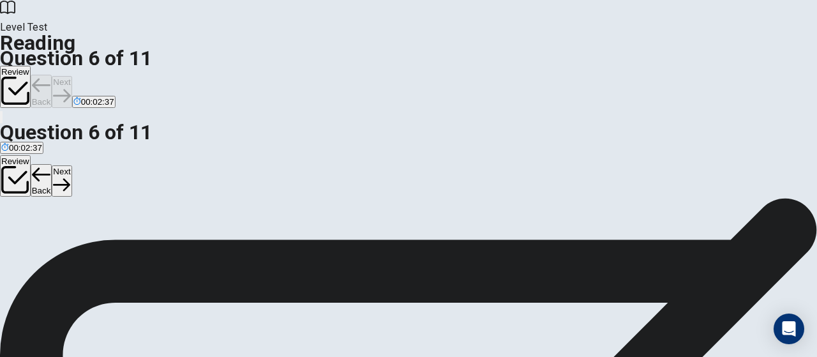
click at [71, 76] on button "Next" at bounding box center [62, 91] width 20 height 31
click at [615, 66] on div "Review Back Next 00:02:36" at bounding box center [408, 87] width 817 height 43
click at [71, 76] on button "Next" at bounding box center [62, 91] width 20 height 31
click at [614, 36] on div "Level Test Reading Question 8 of 11 Review Back Next 00:02:32" at bounding box center [408, 62] width 817 height 124
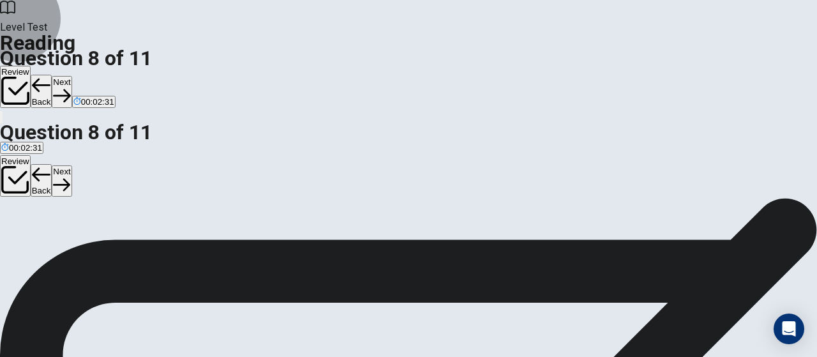
click at [71, 76] on button "Next" at bounding box center [62, 91] width 20 height 31
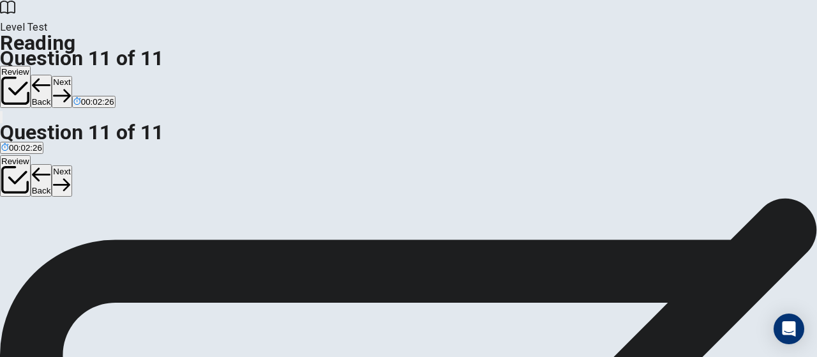
scroll to position [219, 0]
click at [71, 76] on button "Next" at bounding box center [62, 91] width 20 height 31
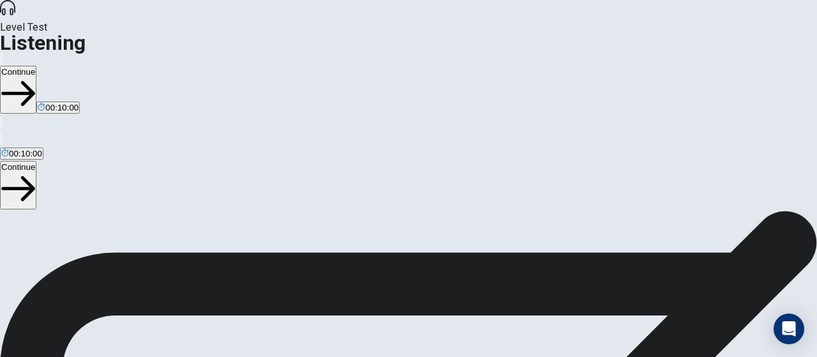
scroll to position [0, 0]
click at [36, 66] on button "Continue" at bounding box center [18, 90] width 36 height 48
click at [3, 52] on button "button" at bounding box center [1, 58] width 3 height 12
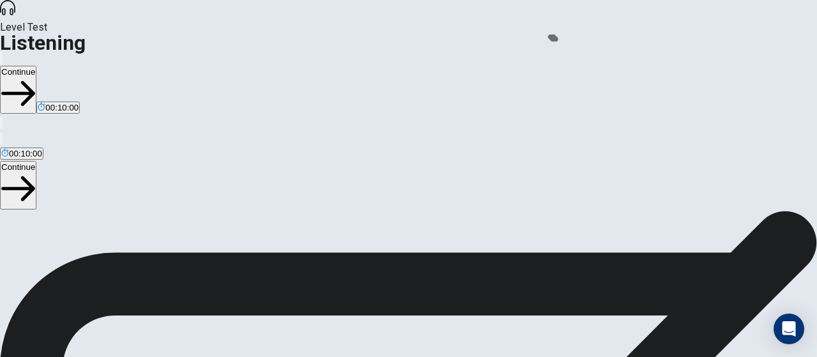
click at [36, 66] on button "Continue" at bounding box center [18, 90] width 36 height 48
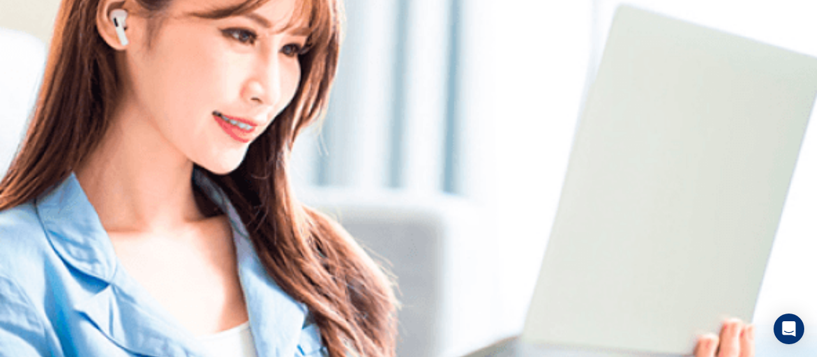
scroll to position [0, 0]
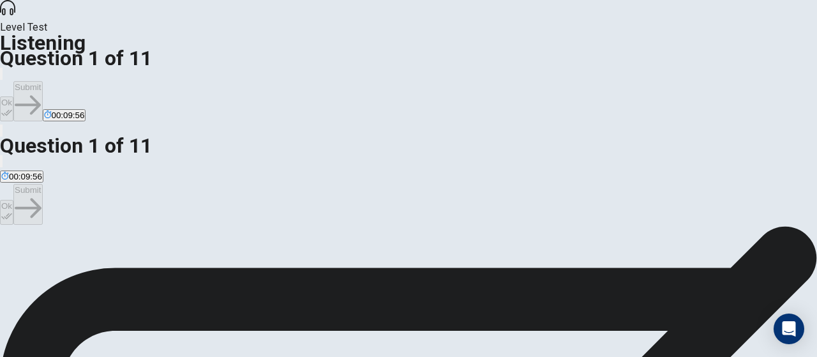
click at [13, 96] on button "Ok" at bounding box center [6, 108] width 13 height 25
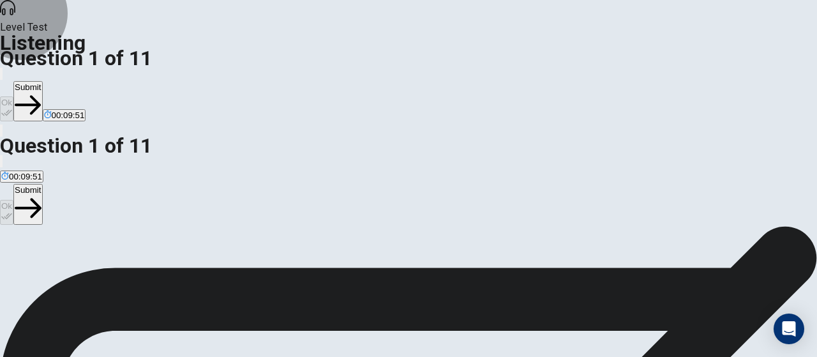
click at [42, 81] on button "Submit" at bounding box center [27, 101] width 29 height 40
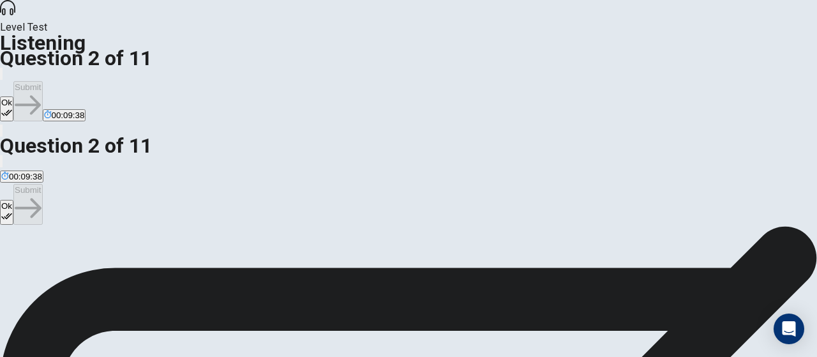
click at [13, 96] on button "Ok" at bounding box center [6, 108] width 13 height 25
click at [42, 81] on button "Submit" at bounding box center [27, 101] width 29 height 40
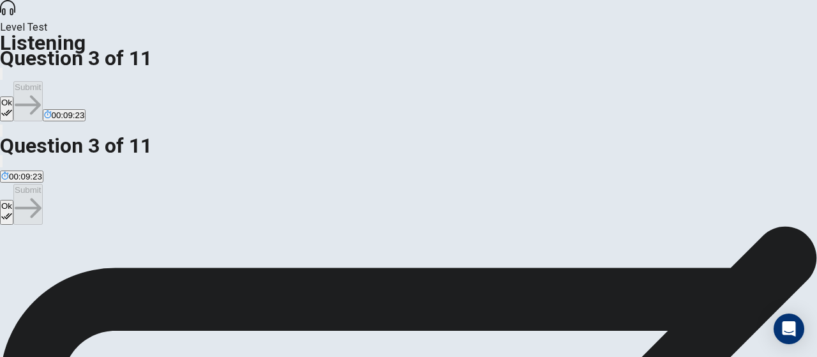
click at [12, 107] on icon "button" at bounding box center [6, 112] width 11 height 11
click at [42, 81] on button "Submit" at bounding box center [27, 101] width 29 height 40
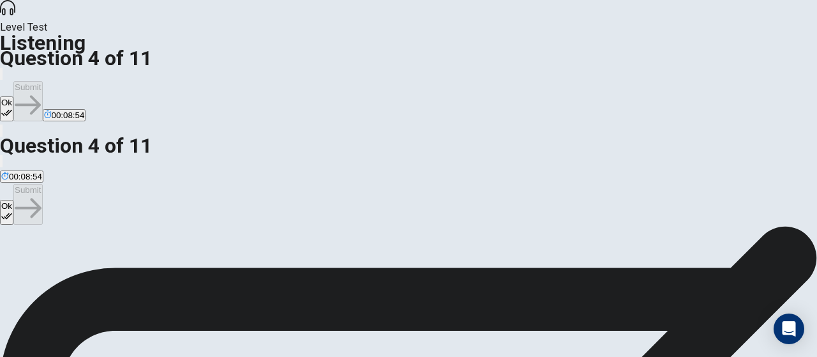
click at [13, 96] on button "Ok" at bounding box center [6, 108] width 13 height 25
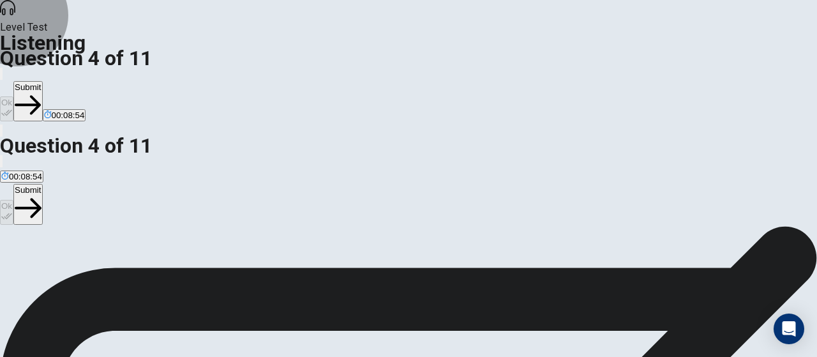
click at [42, 81] on button "Submit" at bounding box center [27, 101] width 29 height 40
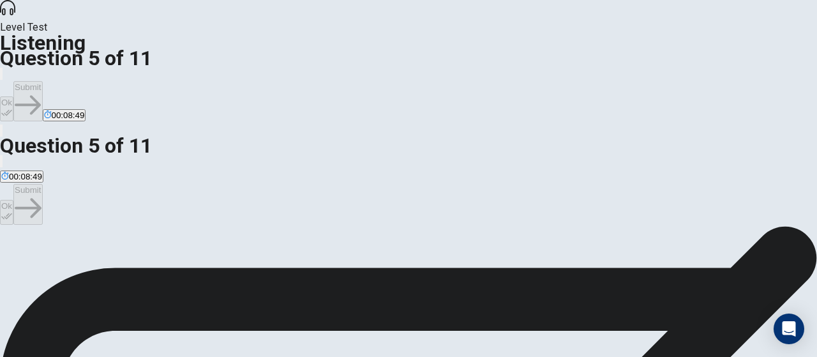
click at [13, 96] on button "Ok" at bounding box center [6, 108] width 13 height 25
click at [42, 81] on button "Submit" at bounding box center [27, 101] width 29 height 40
click at [13, 96] on button "Ok" at bounding box center [6, 108] width 13 height 25
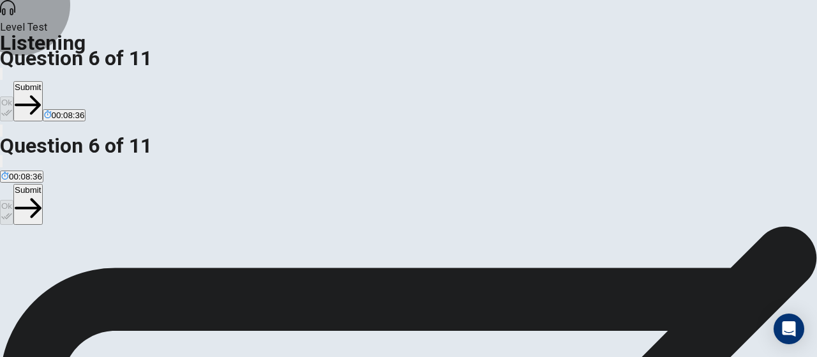
click at [42, 81] on button "Submit" at bounding box center [27, 101] width 29 height 40
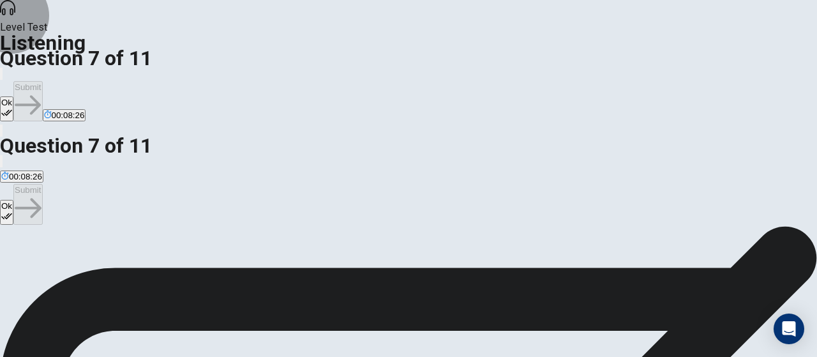
click at [13, 96] on button "Ok" at bounding box center [6, 108] width 13 height 25
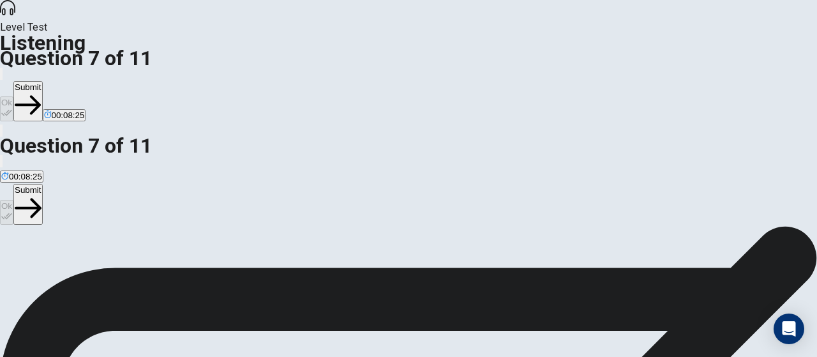
click at [42, 81] on button "Submit" at bounding box center [27, 101] width 29 height 40
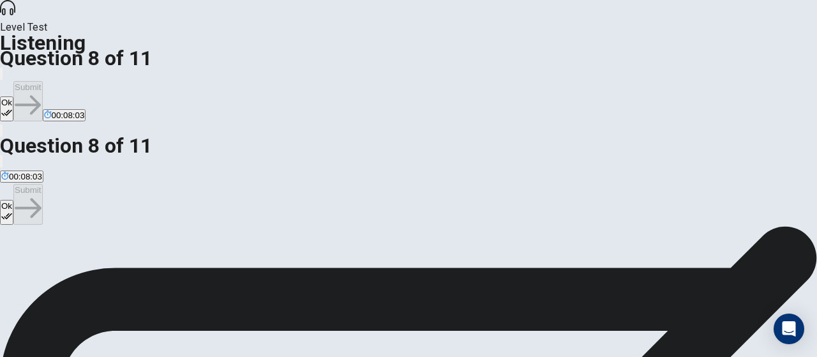
click at [13, 96] on button "Ok" at bounding box center [6, 108] width 13 height 25
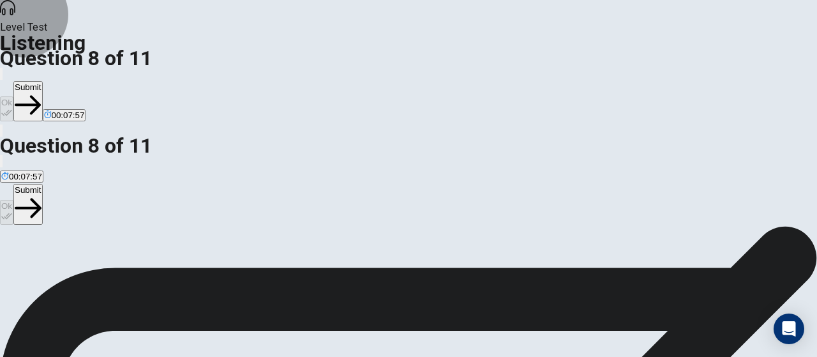
click at [42, 81] on button "Submit" at bounding box center [27, 101] width 29 height 40
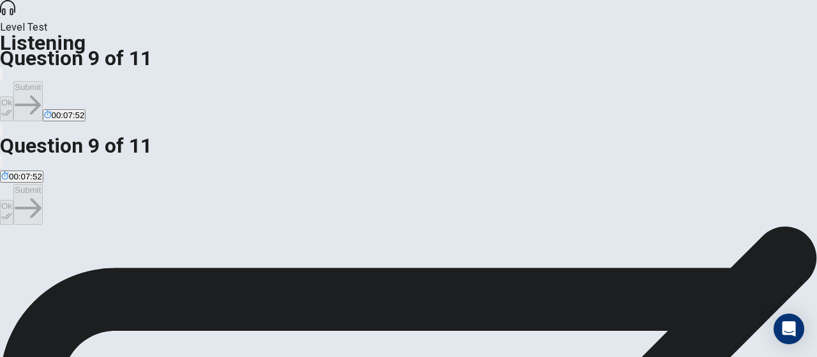
scroll to position [64, 0]
click at [13, 96] on button "Ok" at bounding box center [6, 108] width 13 height 25
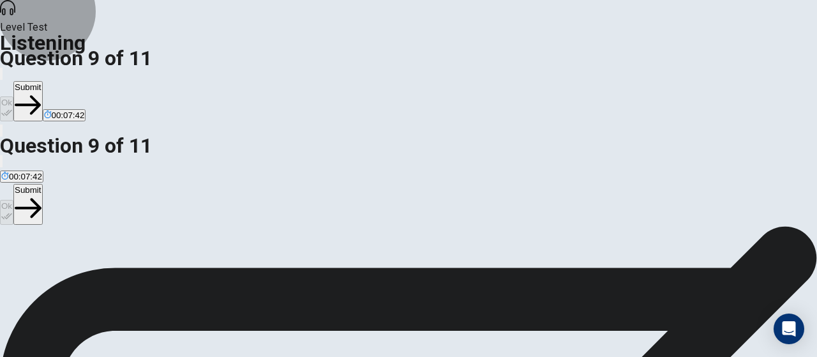
click at [42, 81] on button "Submit" at bounding box center [27, 101] width 29 height 40
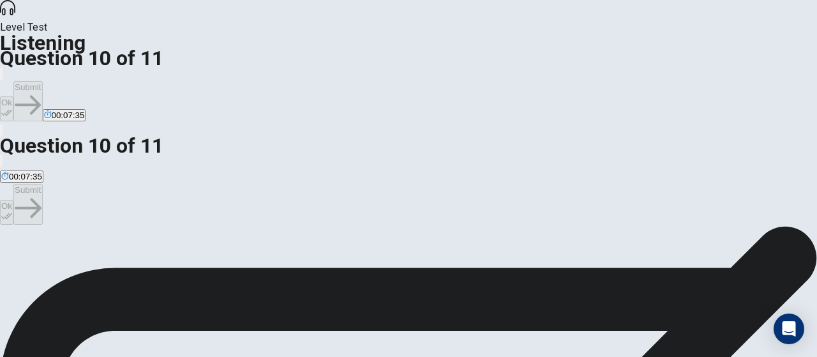
click at [12, 110] on icon "button" at bounding box center [6, 113] width 11 height 6
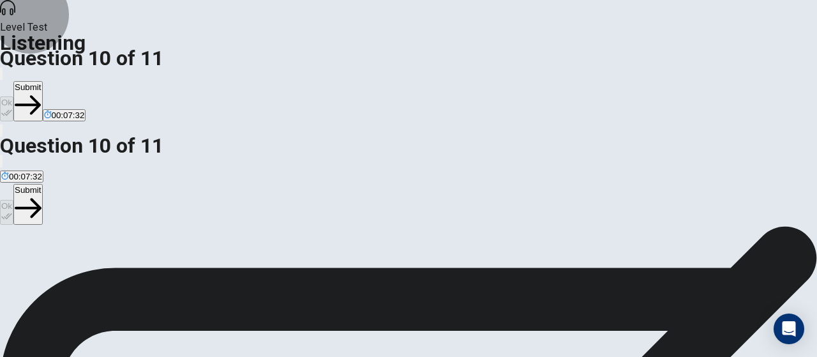
click at [42, 81] on button "Submit" at bounding box center [27, 101] width 29 height 40
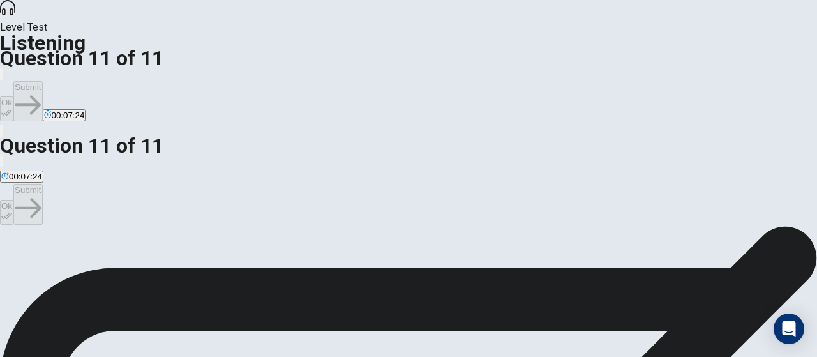
click at [12, 107] on icon "button" at bounding box center [6, 112] width 11 height 11
click at [42, 81] on button "Submit" at bounding box center [27, 101] width 29 height 40
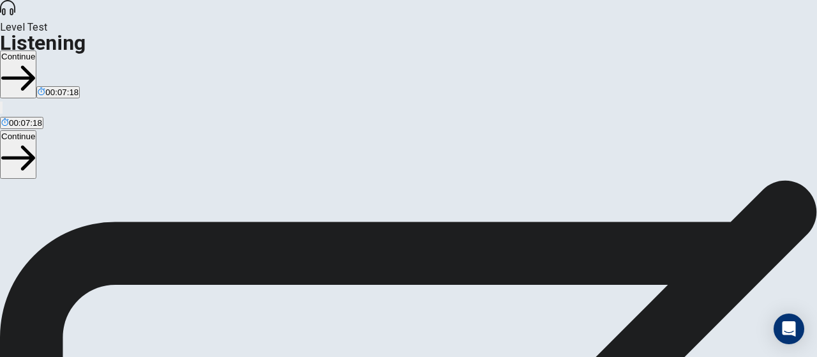
click at [36, 50] on button "Continue" at bounding box center [18, 74] width 36 height 48
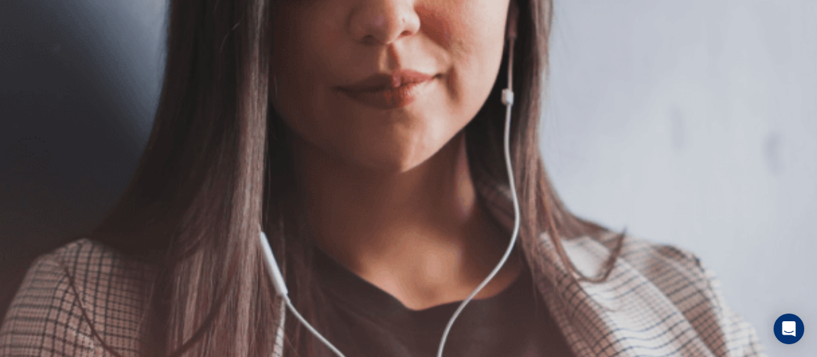
scroll to position [319, 0]
click at [36, 66] on button "Continue" at bounding box center [18, 90] width 36 height 48
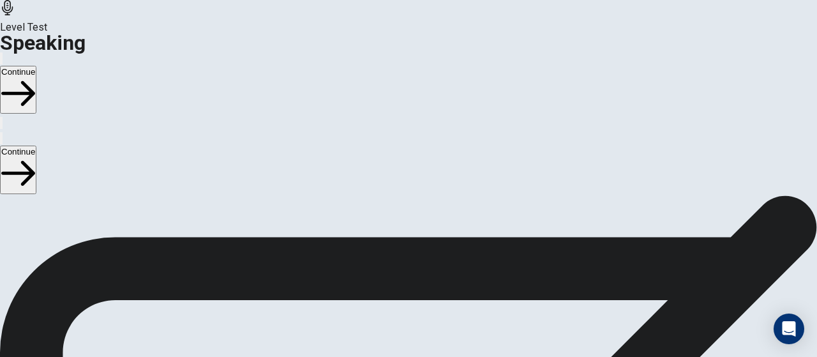
scroll to position [128, 0]
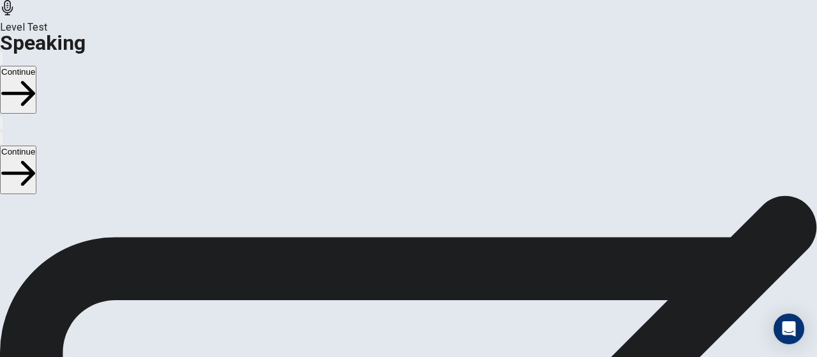
scroll to position [64, 0]
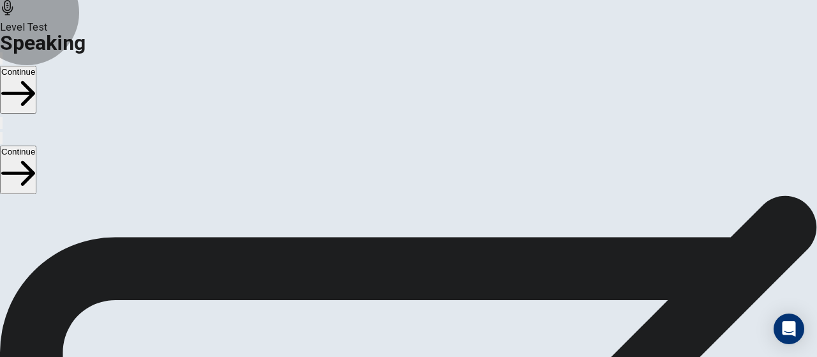
click at [36, 66] on button "Continue" at bounding box center [18, 90] width 36 height 48
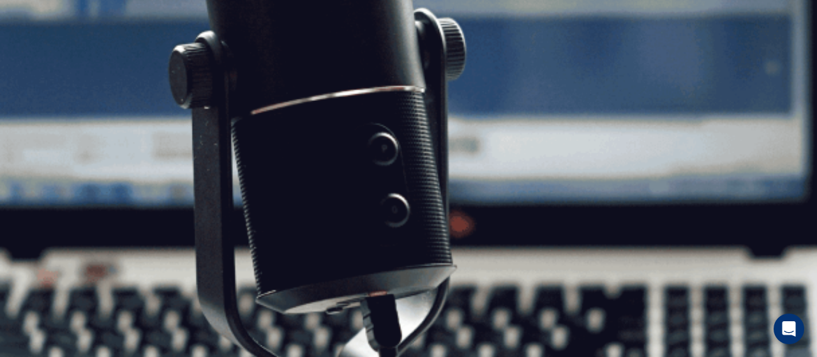
scroll to position [0, 0]
click at [36, 66] on button "Continue" at bounding box center [18, 90] width 36 height 48
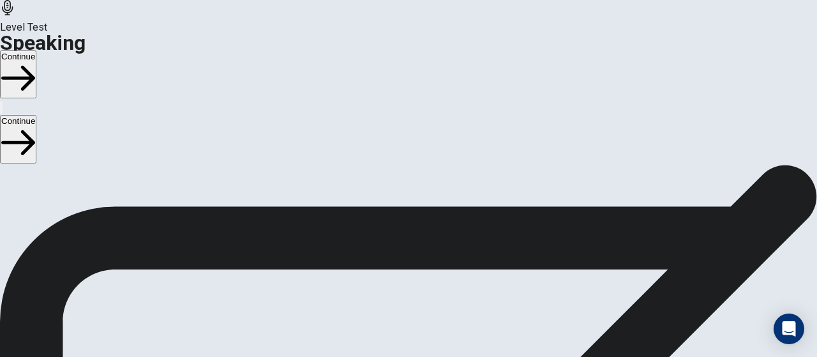
click at [36, 50] on button "Continue" at bounding box center [18, 74] width 36 height 48
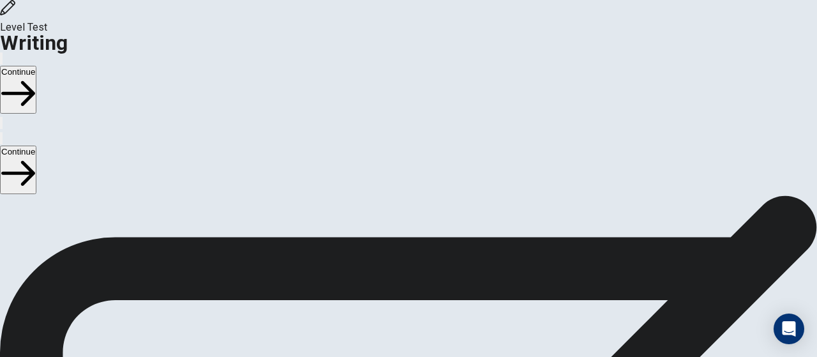
click at [36, 66] on button "Continue" at bounding box center [18, 90] width 36 height 48
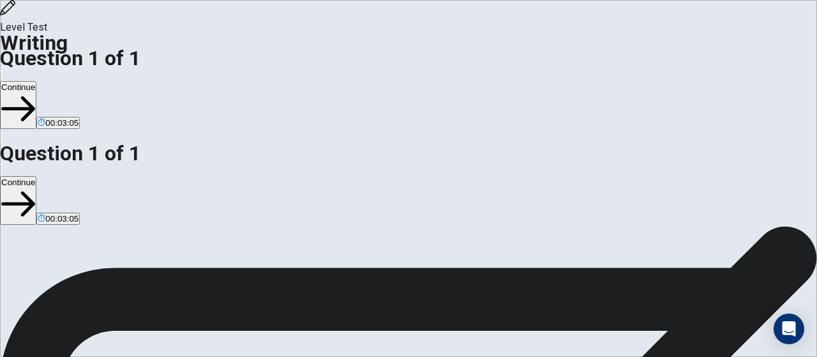
drag, startPoint x: 634, startPoint y: 228, endPoint x: 618, endPoint y: 229, distance: 16.0
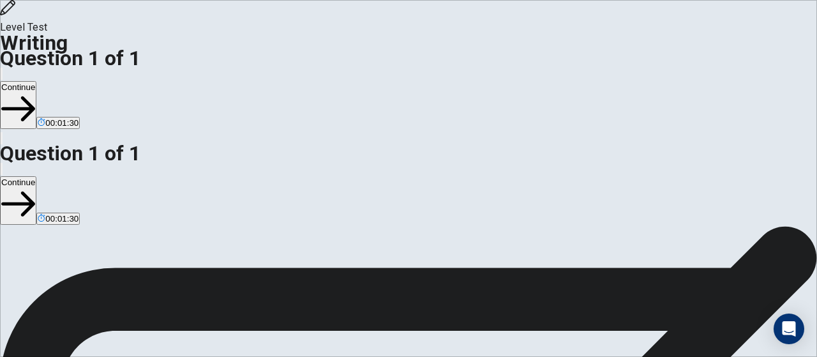
scroll to position [50, 0]
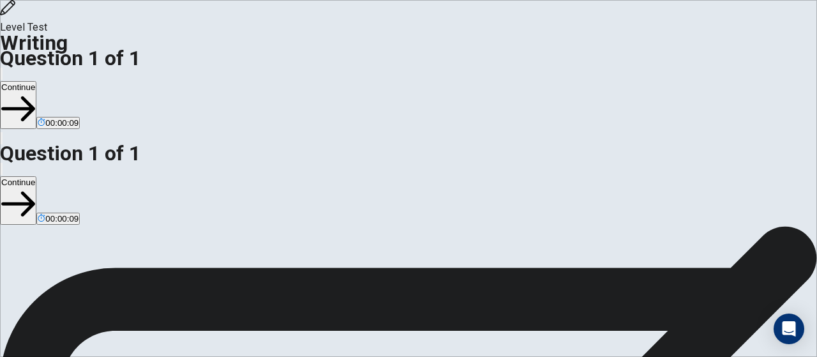
type textarea "**********"
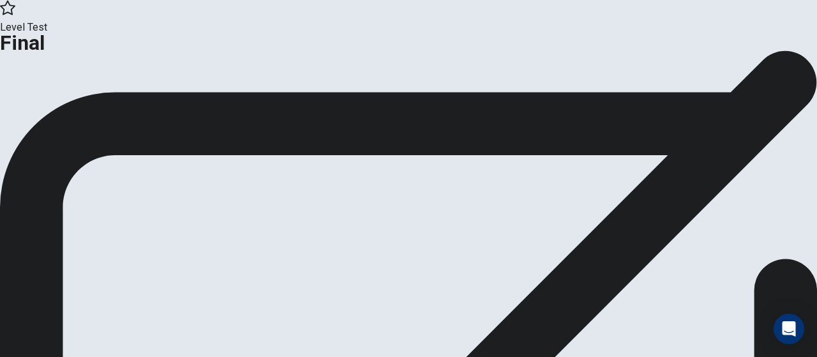
scroll to position [108, 0]
